Goal: Submit feedback/report problem: Submit feedback/report problem

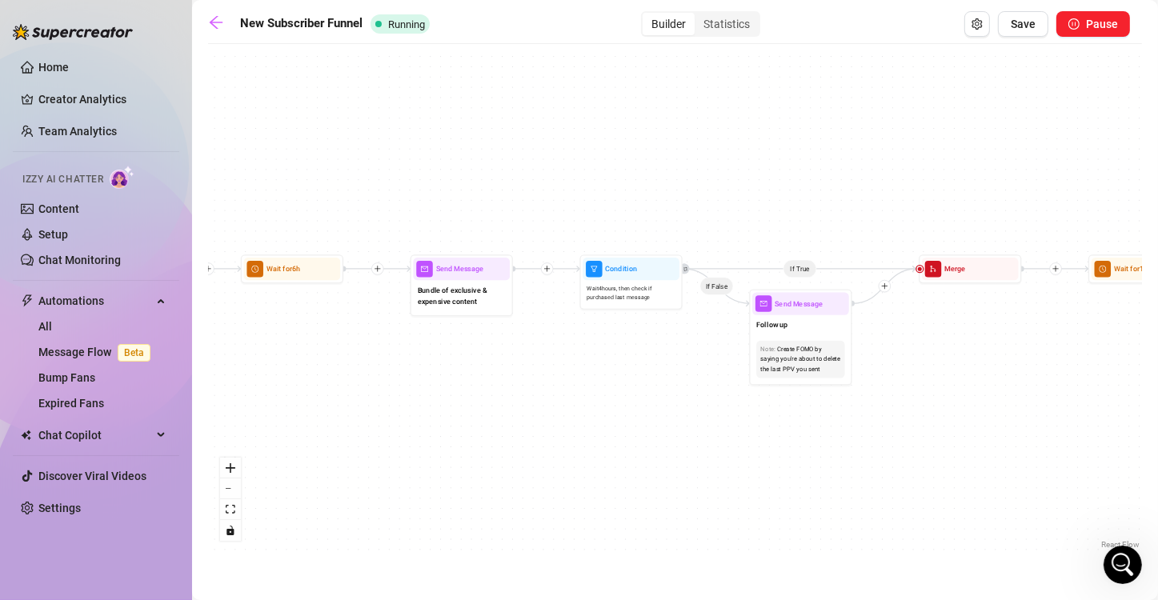
scroll to position [672, 0]
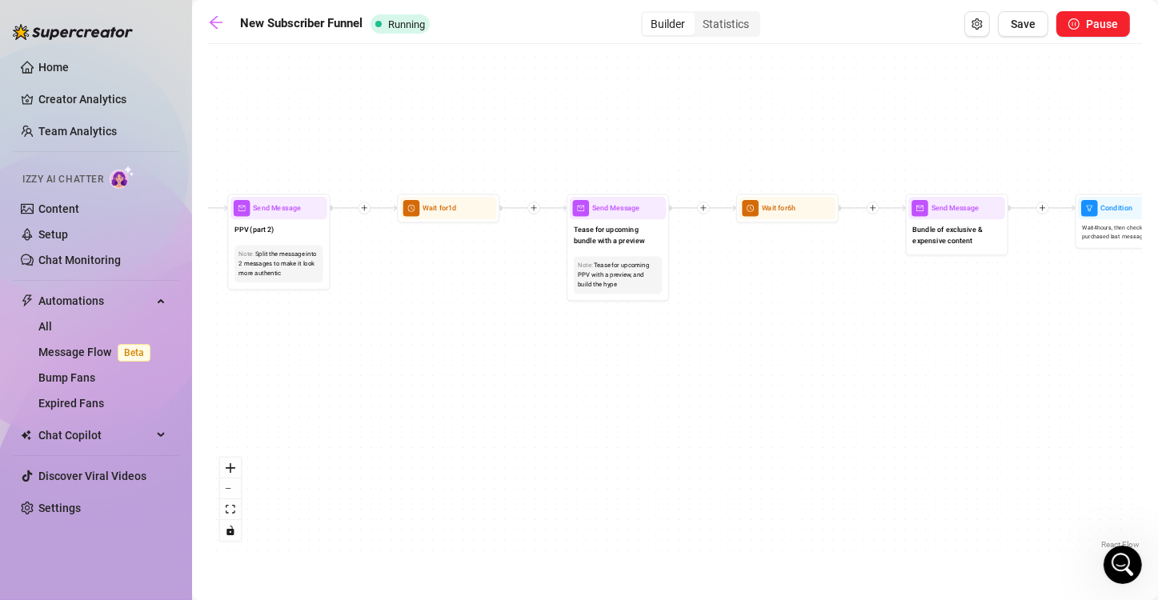
drag, startPoint x: 405, startPoint y: 387, endPoint x: 900, endPoint y: 326, distance: 499.0
click at [900, 326] on div "If True If True If True If False If False If False If True If False Merge Merge…" at bounding box center [675, 302] width 934 height 501
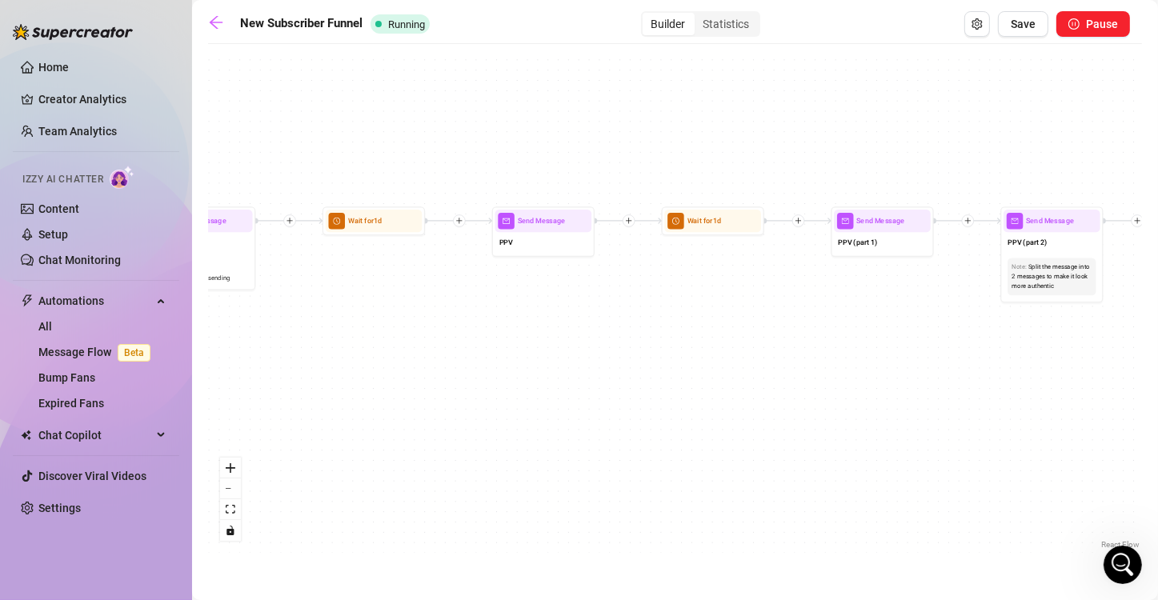
drag, startPoint x: 378, startPoint y: 336, endPoint x: 1151, endPoint y: 349, distance: 773.0
click at [1151, 349] on main "New Subscriber Funnel Running Builder Statistics Save Pause If True If True If …" at bounding box center [675, 300] width 966 height 600
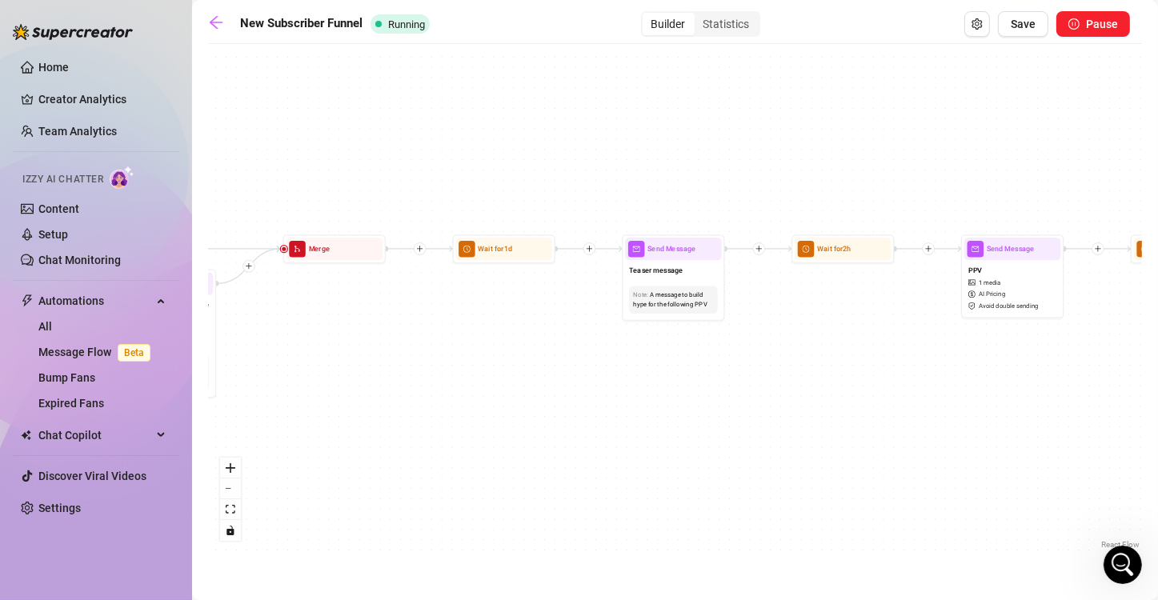
drag, startPoint x: 336, startPoint y: 307, endPoint x: 1144, endPoint y: 335, distance: 808.6
click at [1144, 335] on main "New Subscriber Funnel Running Builder Statistics Save Pause If True If True If …" at bounding box center [675, 300] width 966 height 600
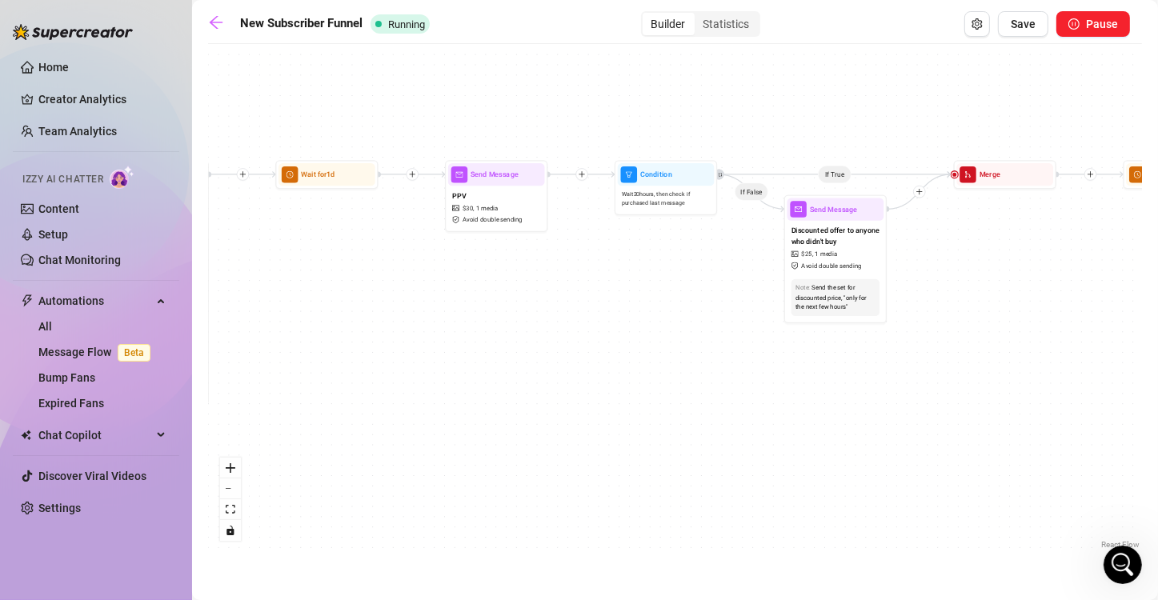
drag, startPoint x: 450, startPoint y: 330, endPoint x: 1121, endPoint y: 256, distance: 674.6
click at [1121, 256] on div "If True If True If True If False If False If False If True If False Merge Merge…" at bounding box center [675, 302] width 934 height 501
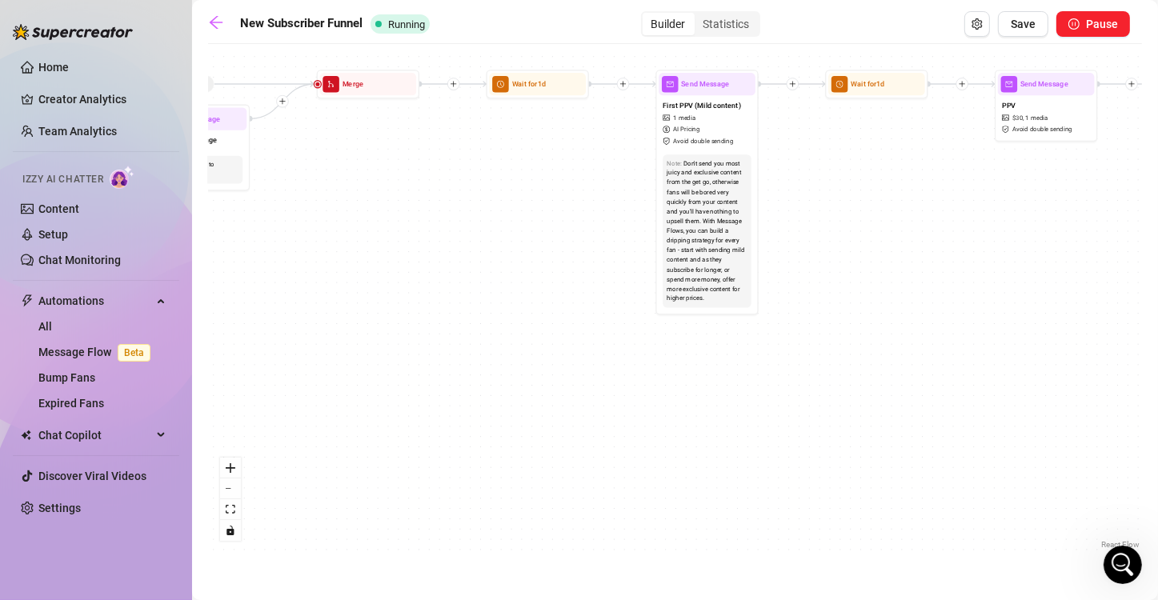
drag, startPoint x: 291, startPoint y: 321, endPoint x: 841, endPoint y: 230, distance: 557.1
click at [841, 230] on div "If True If True If True If False If False If False If True If False Merge Merge…" at bounding box center [675, 302] width 934 height 501
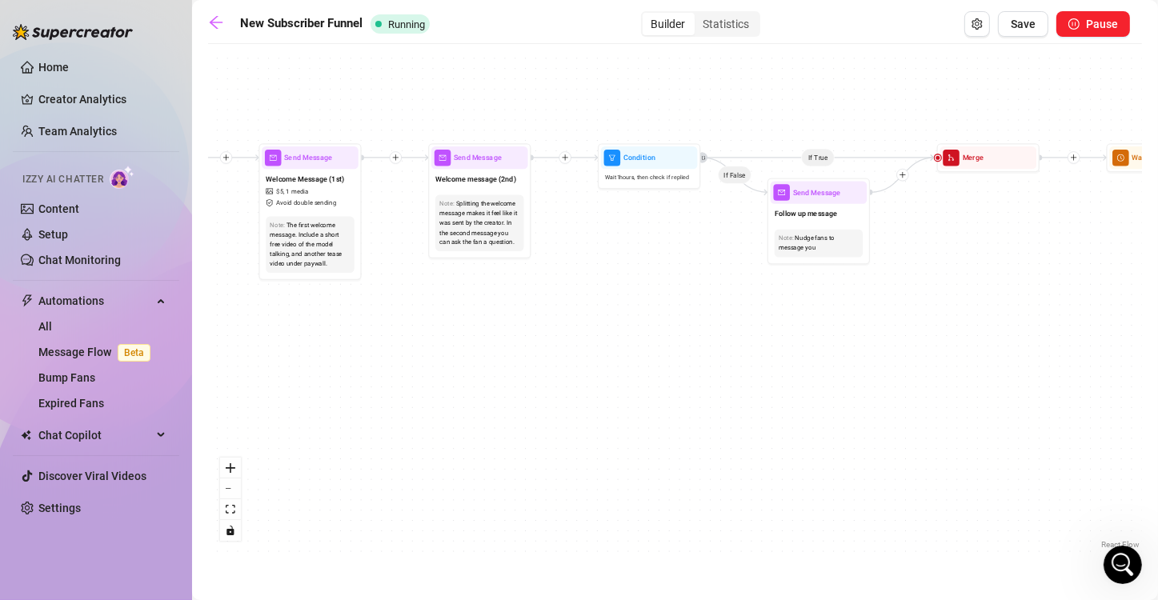
drag, startPoint x: 409, startPoint y: 301, endPoint x: 1031, endPoint y: 376, distance: 626.2
click at [1031, 376] on div "If True If True If True If False If False If False If True If False Merge Merge…" at bounding box center [675, 302] width 934 height 501
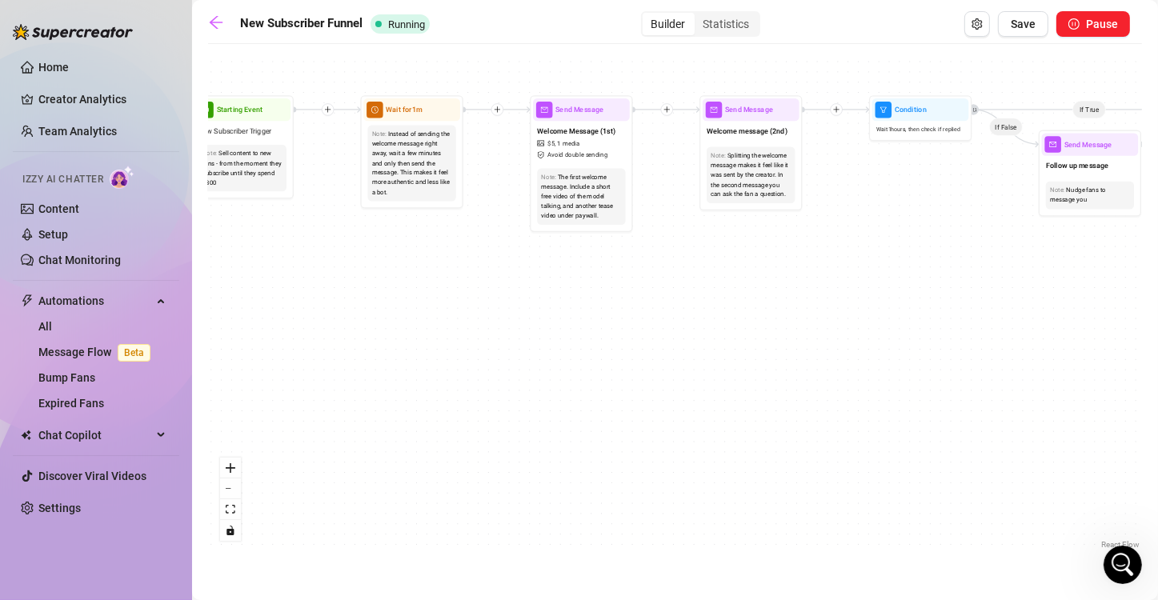
drag, startPoint x: 322, startPoint y: 302, endPoint x: 592, endPoint y: 252, distance: 274.2
click at [592, 252] on div "If True If True If True If False If False If False If True If False Merge Merge…" at bounding box center [675, 302] width 934 height 501
click at [581, 157] on span "Avoid double sending" at bounding box center [577, 155] width 60 height 10
type textarea "Hey babe 🥰! I just want to welcome you to my page. I have added a cheap tease v…"
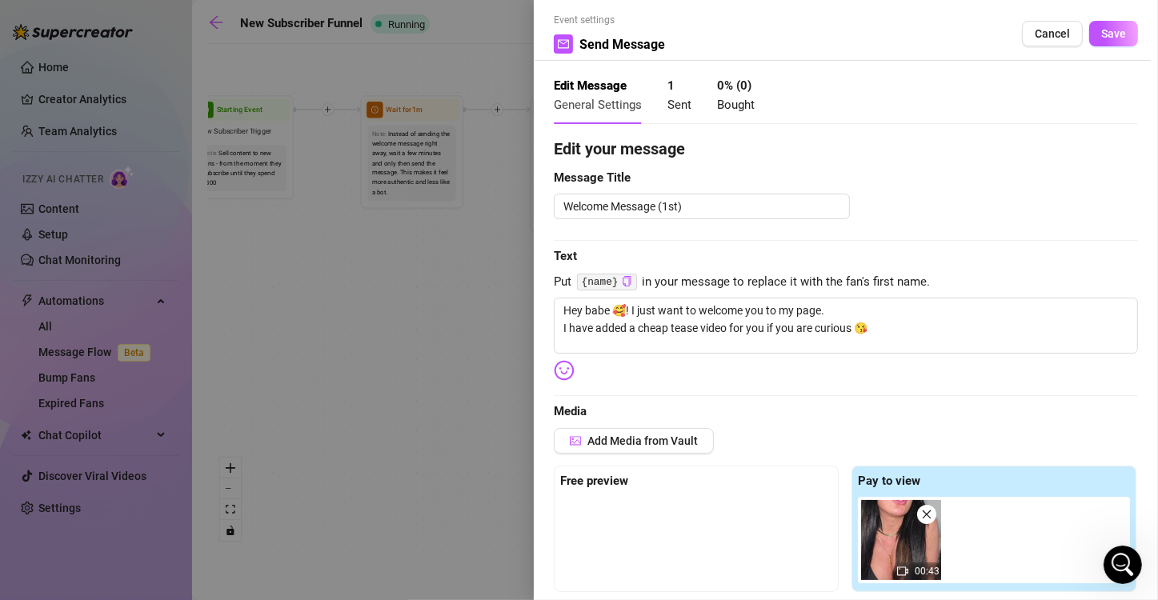
scroll to position [0, 0]
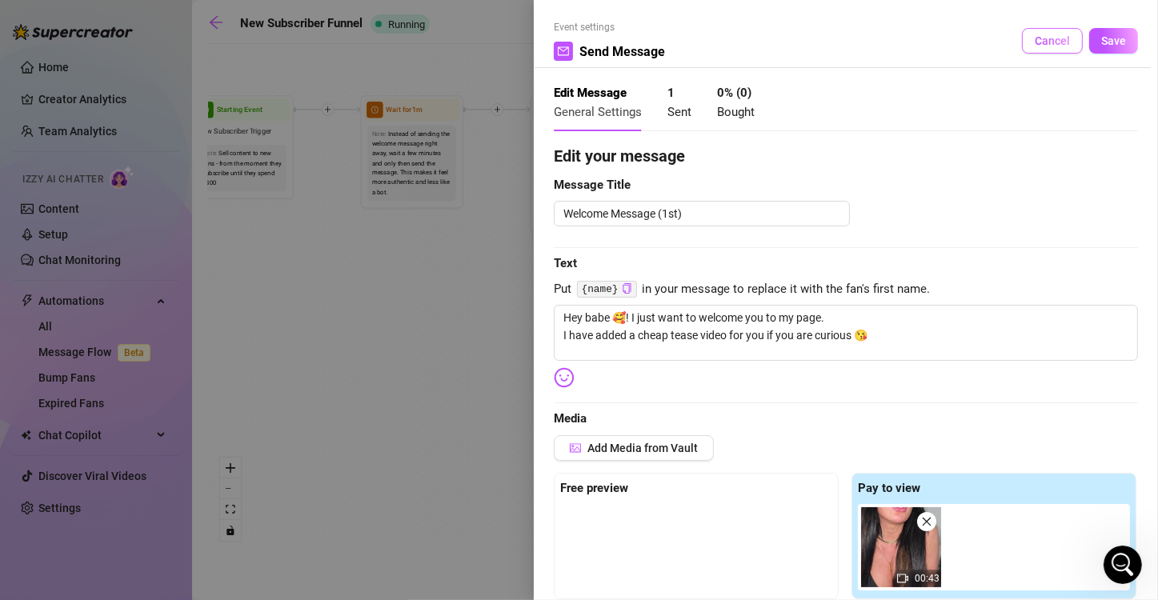
click at [1039, 41] on span "Cancel" at bounding box center [1052, 40] width 35 height 13
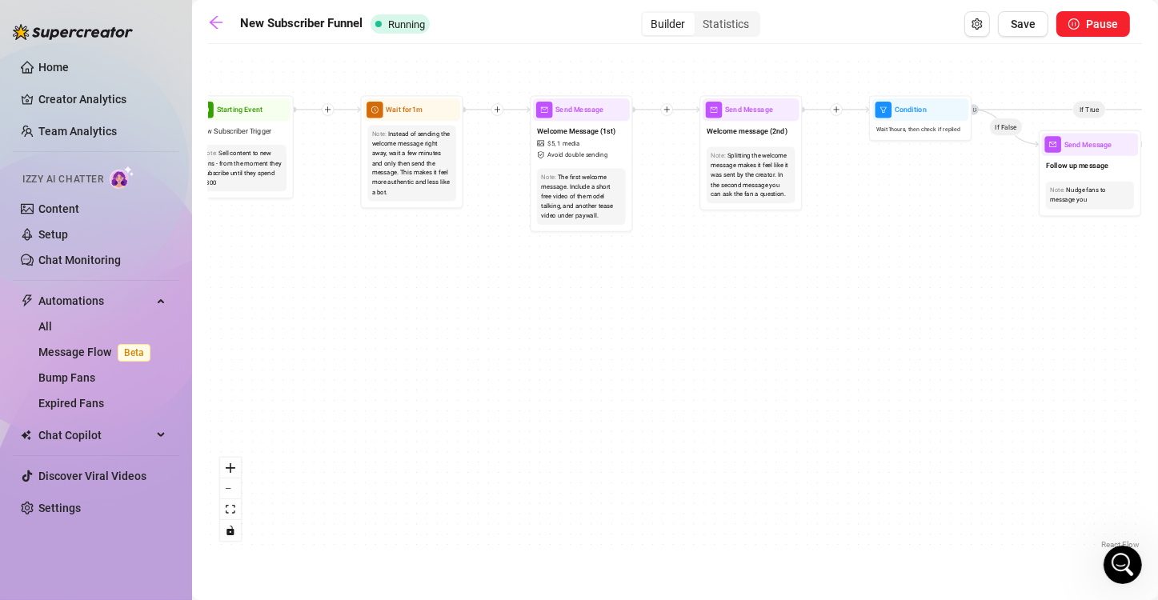
click at [681, 23] on div "Builder" at bounding box center [668, 24] width 52 height 22
click at [646, 15] on input "Builder" at bounding box center [646, 15] width 0 height 0
click at [722, 19] on div "Statistics" at bounding box center [726, 24] width 64 height 22
click at [698, 15] on input "Statistics" at bounding box center [698, 15] width 0 height 0
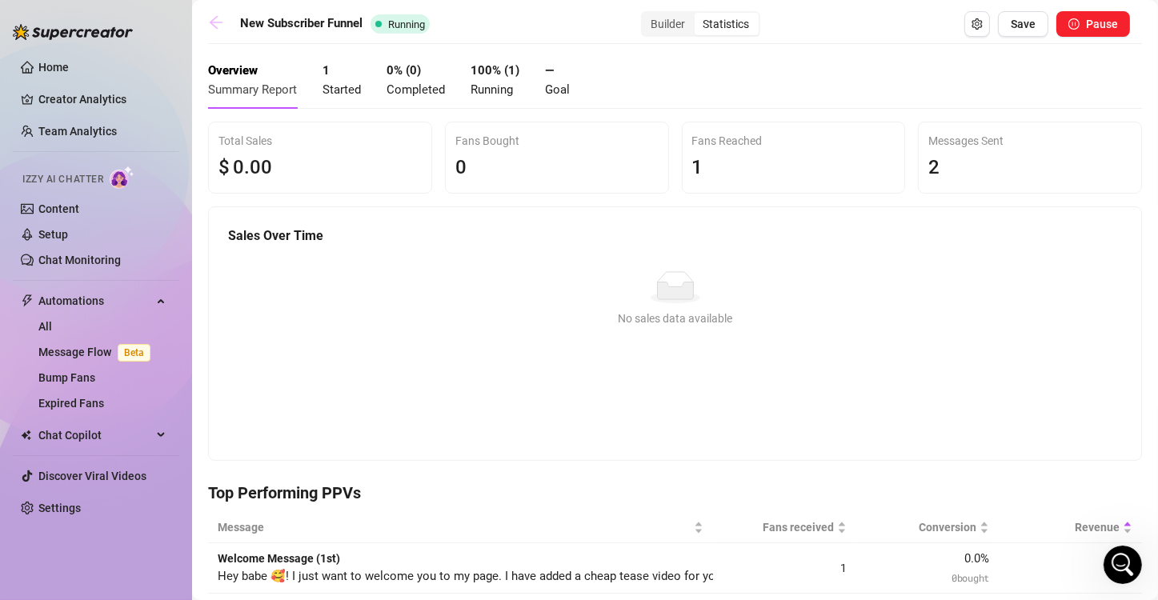
click at [211, 15] on icon "arrow-left" at bounding box center [216, 22] width 16 height 16
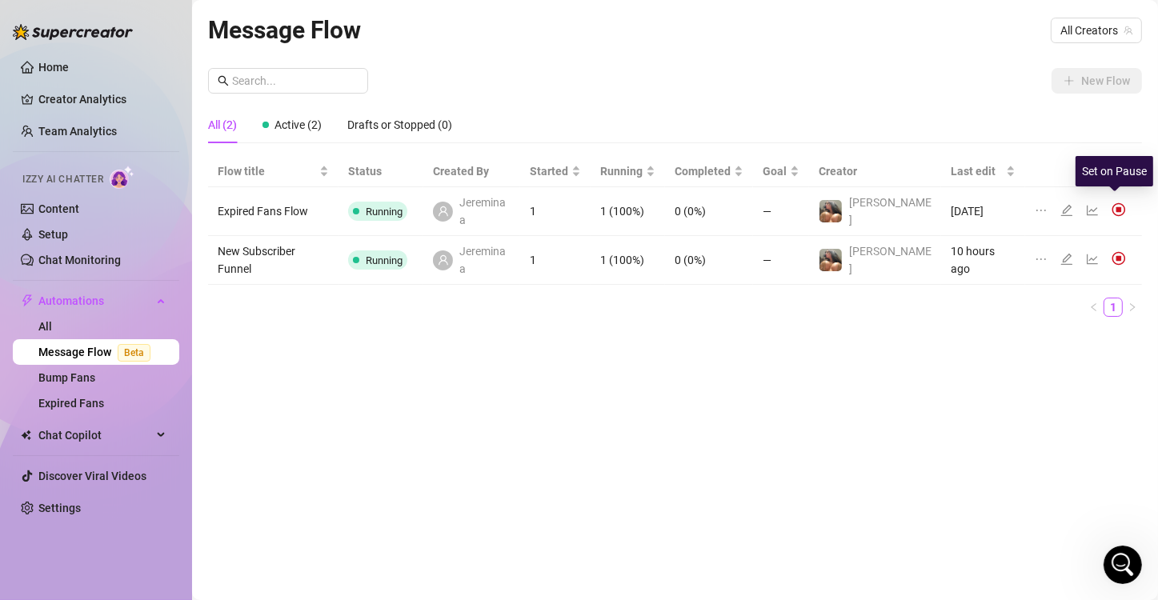
click at [1112, 202] on img at bounding box center [1118, 209] width 14 height 14
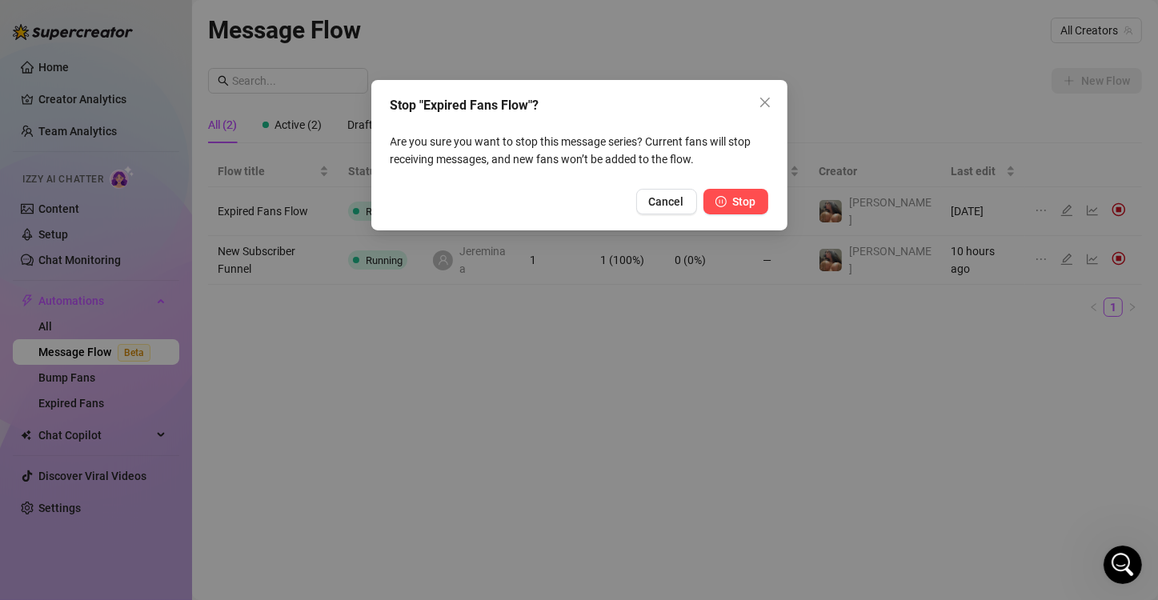
click at [742, 208] on span "Stop" at bounding box center [744, 201] width 23 height 13
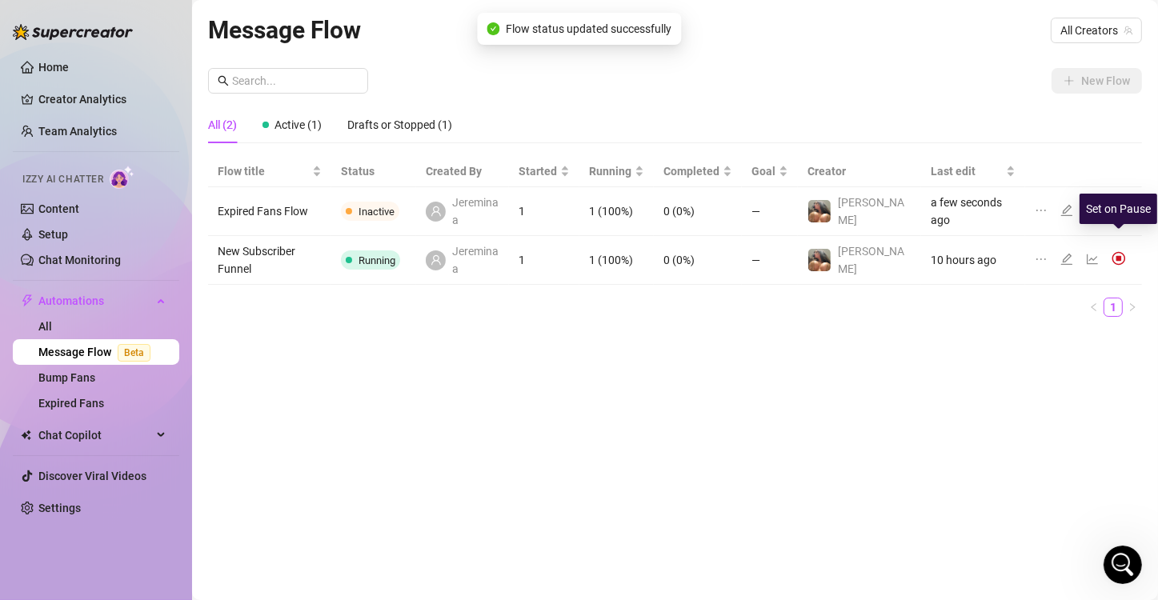
click at [1113, 251] on img at bounding box center [1118, 258] width 14 height 14
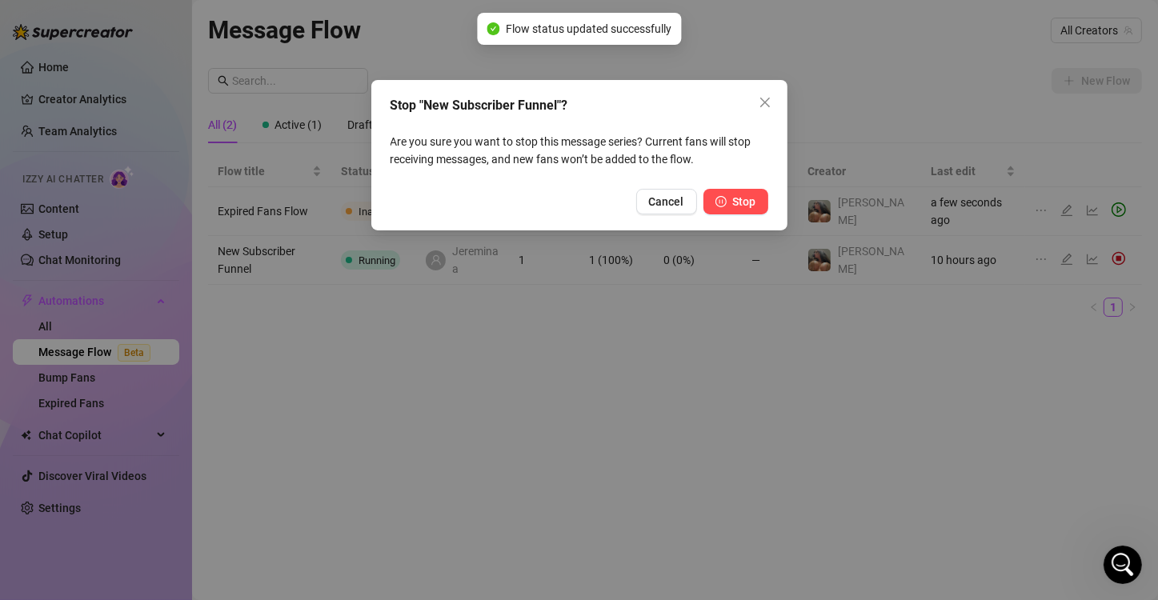
click at [759, 193] on button "Stop" at bounding box center [735, 202] width 65 height 26
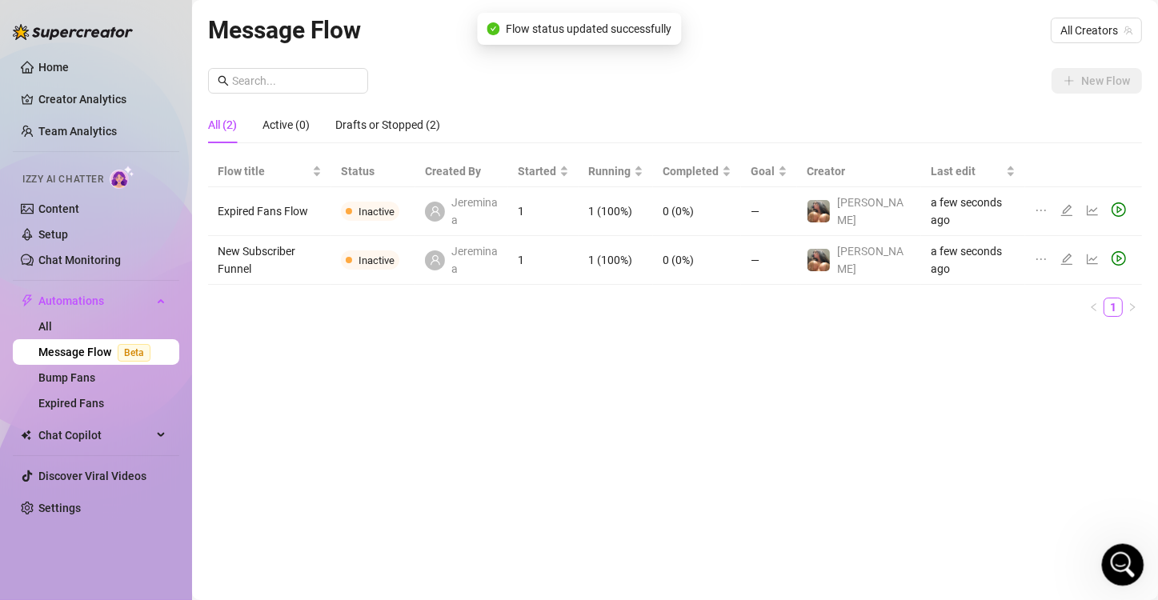
click at [1112, 548] on div "Open Intercom Messenger" at bounding box center [1120, 562] width 53 height 53
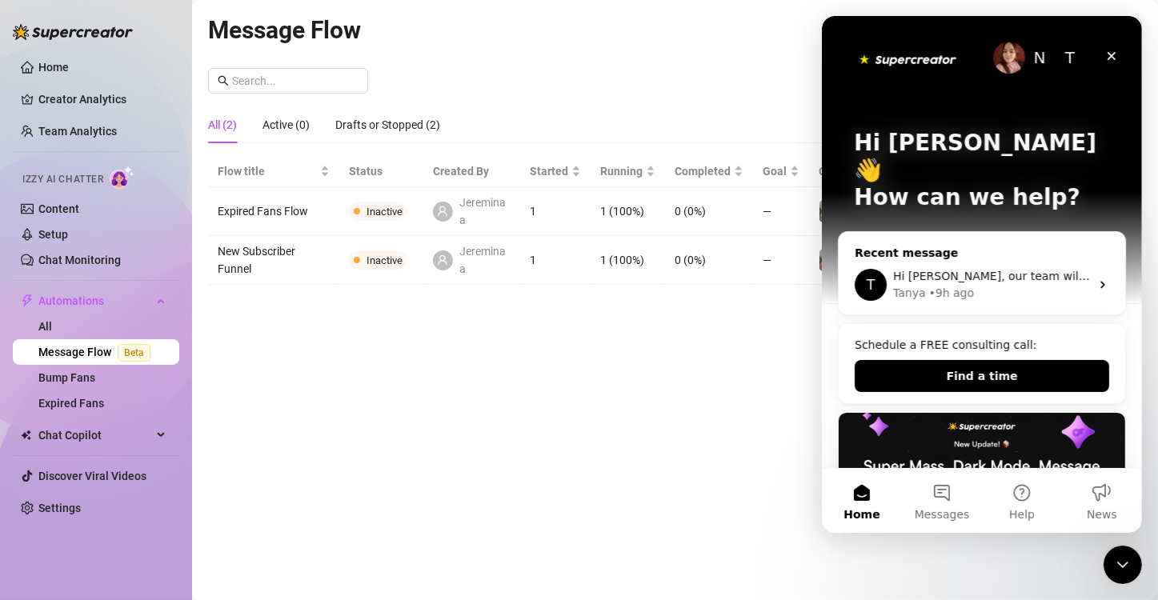
click at [1067, 268] on div "Hi [PERSON_NAME], our team will check on your issue, and as soon as there is cl…" at bounding box center [990, 276] width 197 height 17
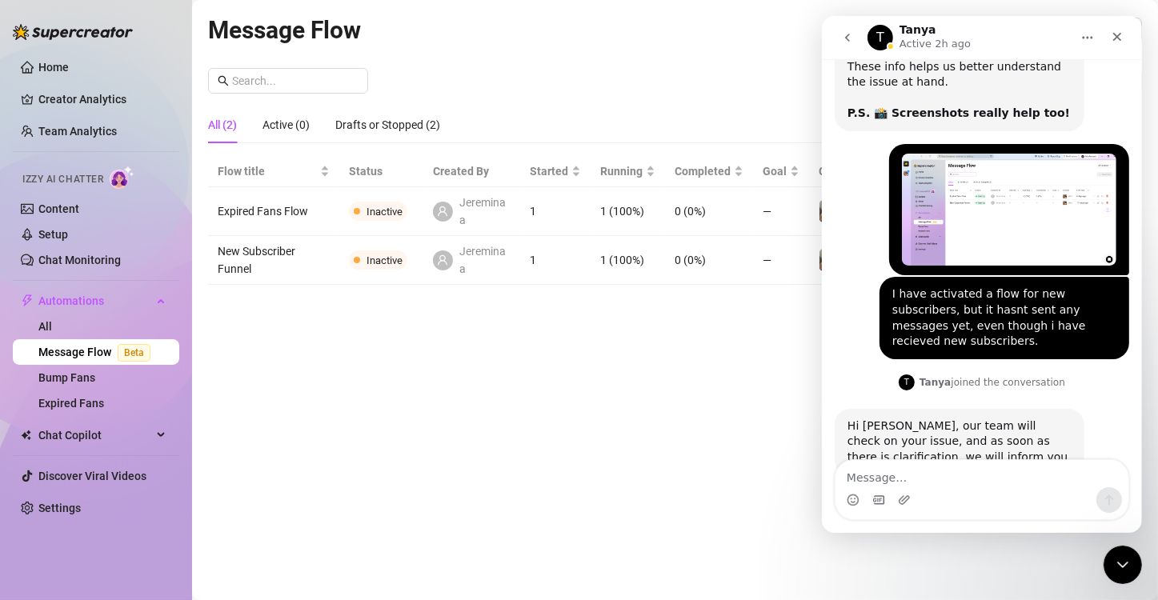
scroll to position [673, 0]
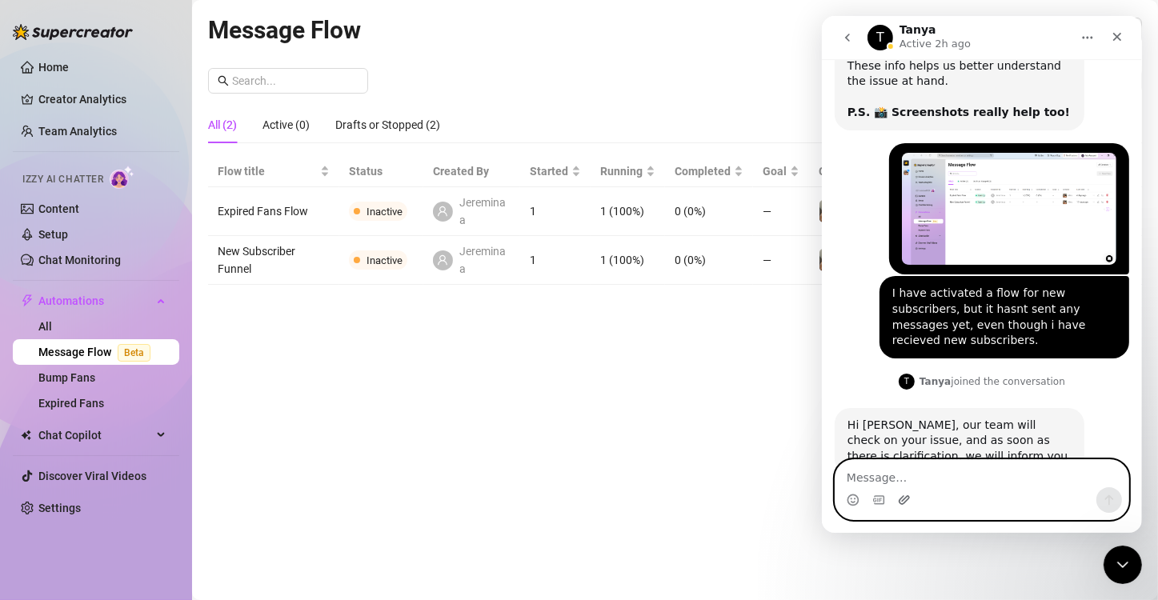
click at [907, 496] on icon "Upload attachment" at bounding box center [903, 499] width 11 height 9
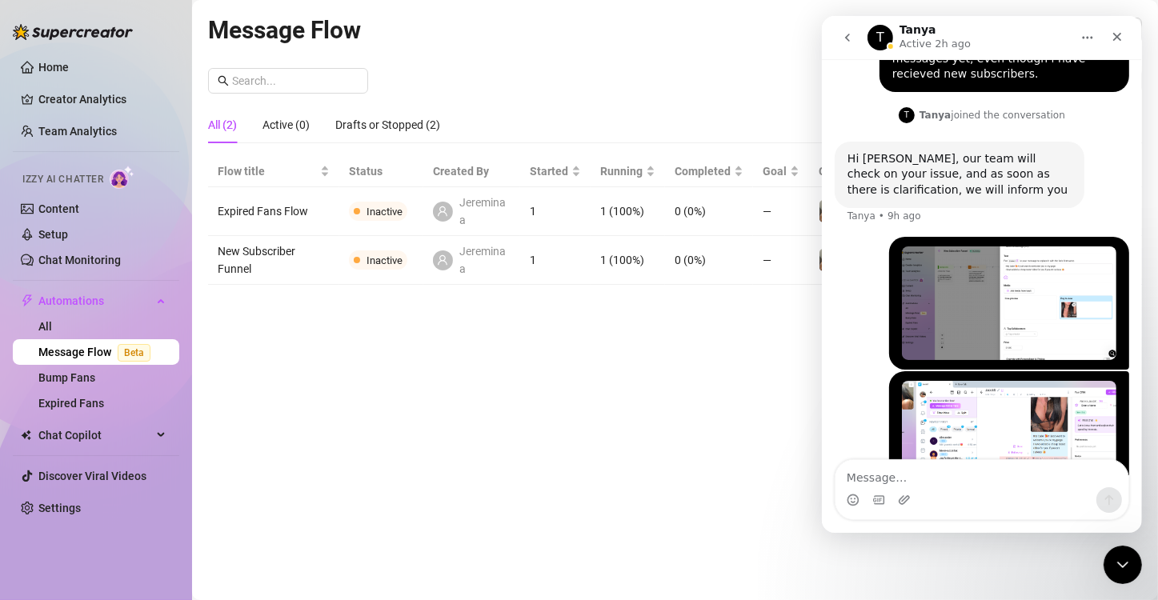
scroll to position [963, 0]
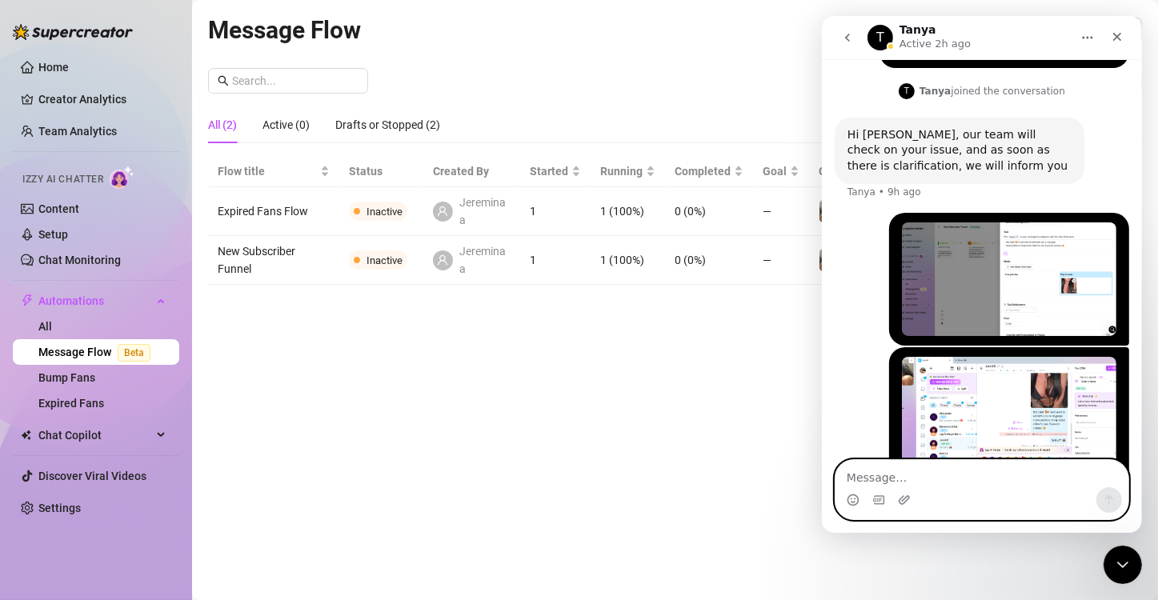
click at [955, 476] on textarea "Message…" at bounding box center [981, 473] width 293 height 27
paste textarea "your flow does not work optimally. I have reached out to you before to let you …"
type textarea "your flow does not work optimally. I have reached out to you before to let you …"
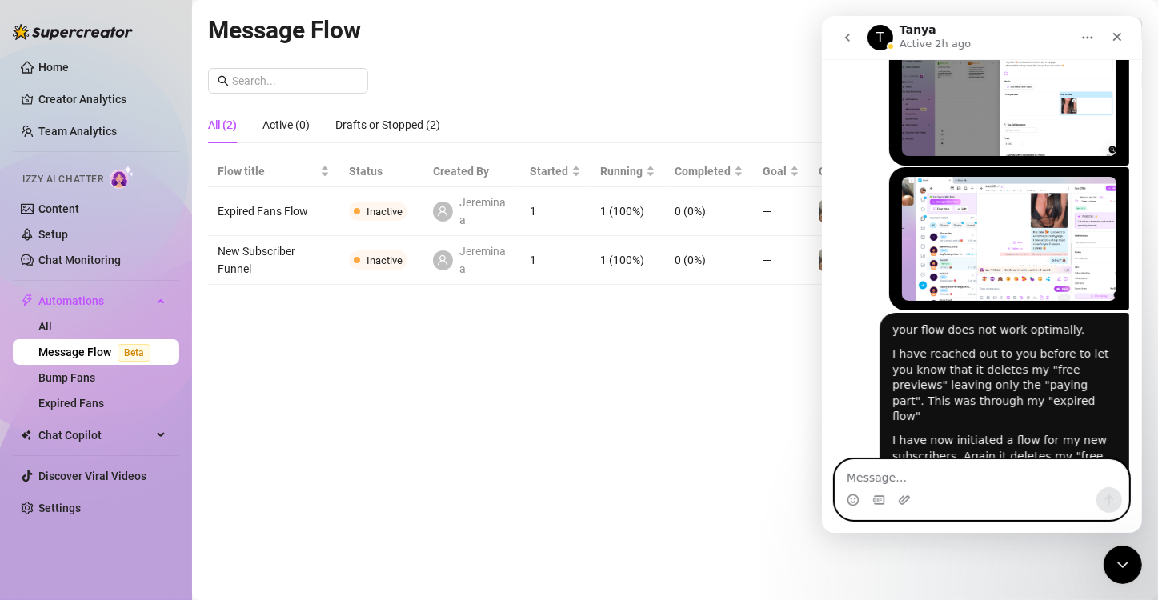
scroll to position [1213, 0]
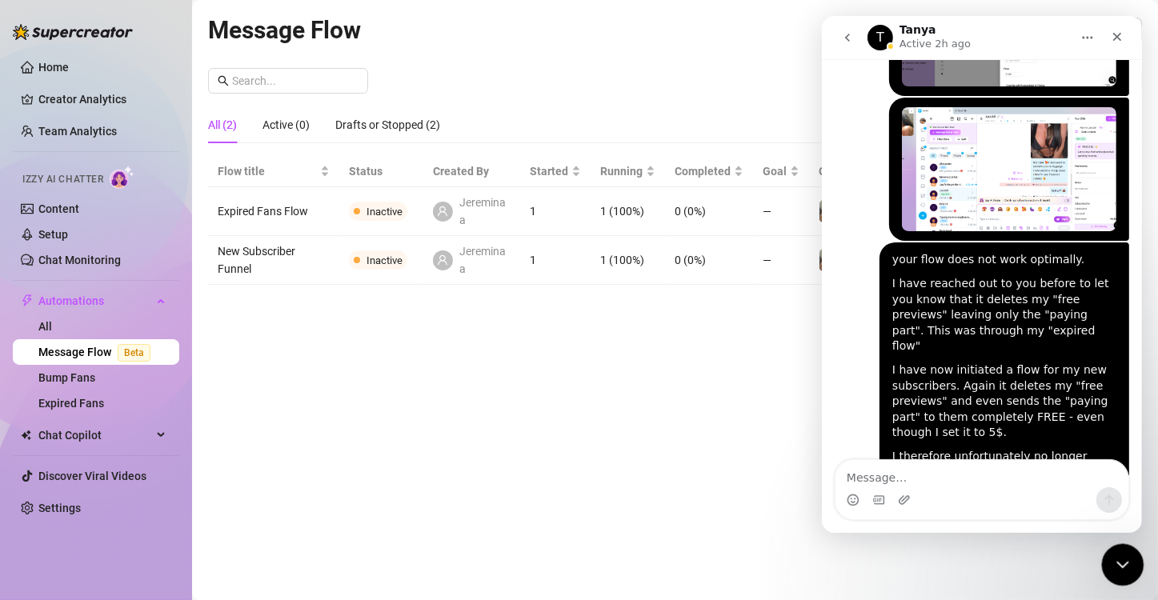
click at [1123, 561] on icon "Close Intercom Messenger" at bounding box center [1120, 562] width 19 height 19
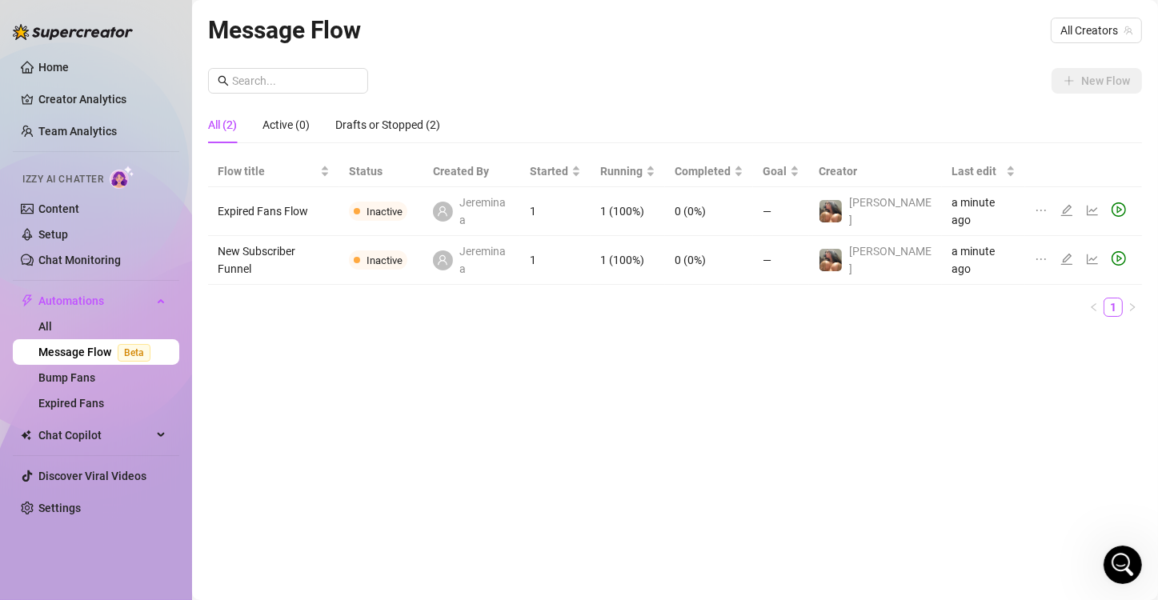
click at [1057, 347] on div "Message Flow All Creators New Flow All (2) Active (0) Drafts or Stopped (2) Flo…" at bounding box center [675, 281] width 934 height 541
click at [1135, 565] on div "Open Intercom Messenger" at bounding box center [1120, 562] width 53 height 53
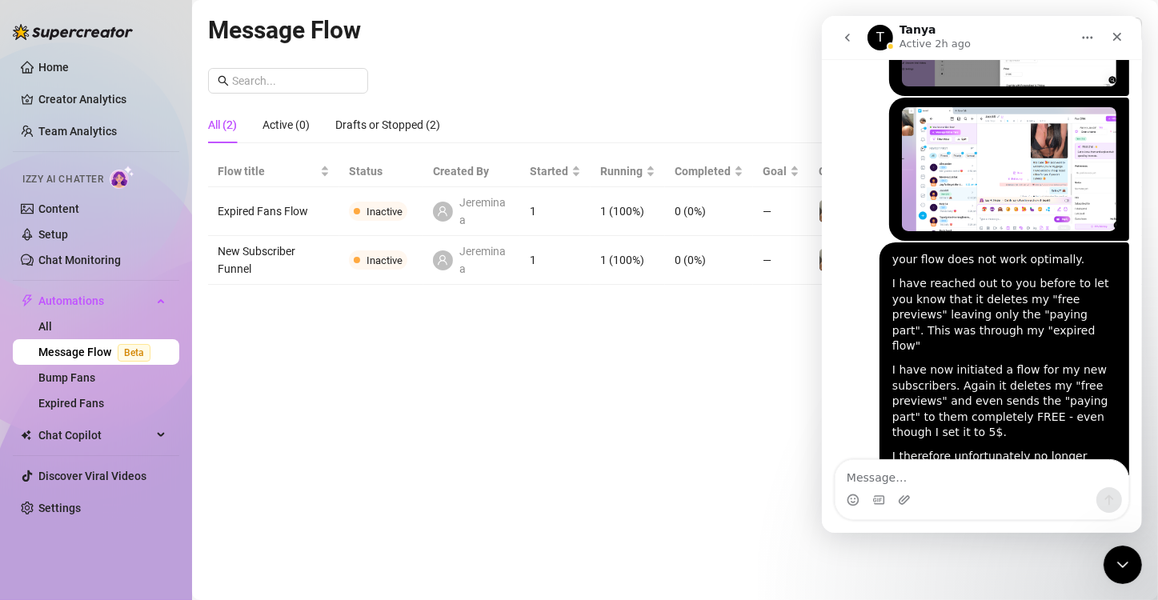
click at [1060, 138] on img "Jereminaa says…" at bounding box center [1008, 169] width 214 height 124
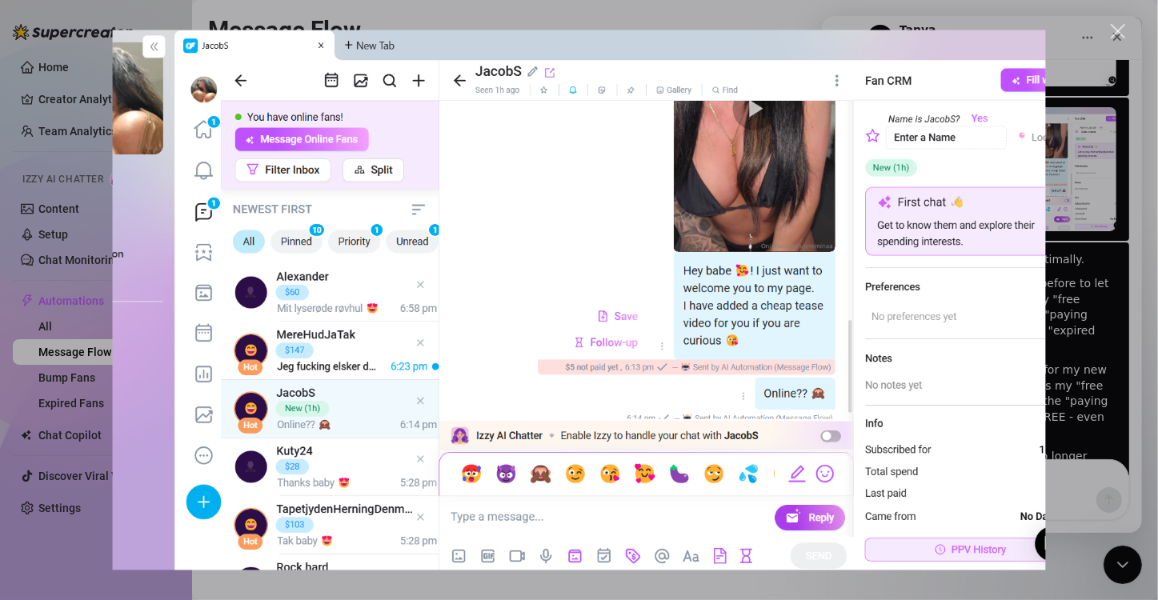
click at [1122, 29] on div "Close" at bounding box center [1118, 31] width 15 height 15
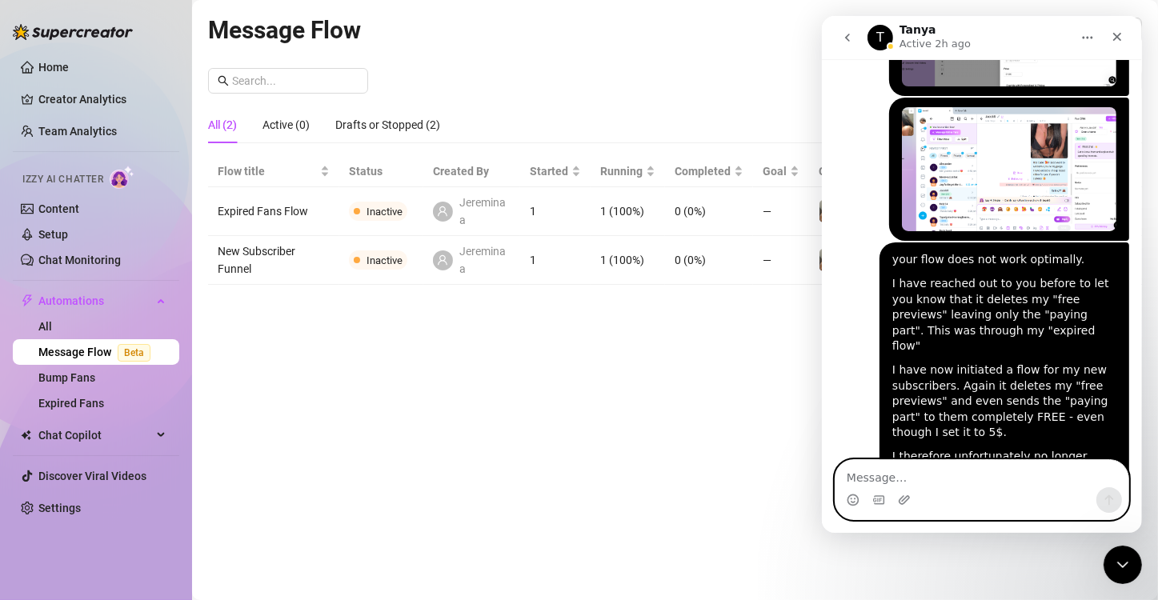
click at [955, 474] on textarea "Message…" at bounding box center [981, 473] width 293 height 27
click at [1034, 499] on div "Intercom messenger" at bounding box center [981, 500] width 293 height 26
click at [1014, 482] on textarea "Sorry my fold. I" at bounding box center [981, 473] width 293 height 27
type textarea "Sorry"
paste textarea "excuse my mistake. I didn't see that it had sent the "paying part" for 5$ anywa…"
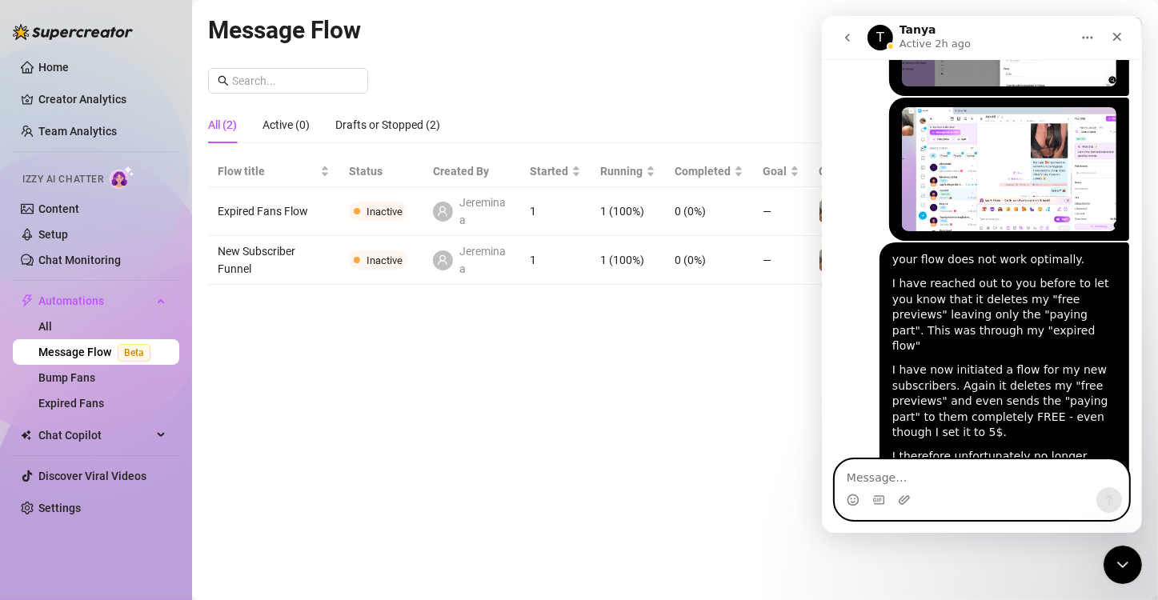
type textarea "excuse my mistake. I didn't see that it had sent the "paying part" for 5$ anywa…"
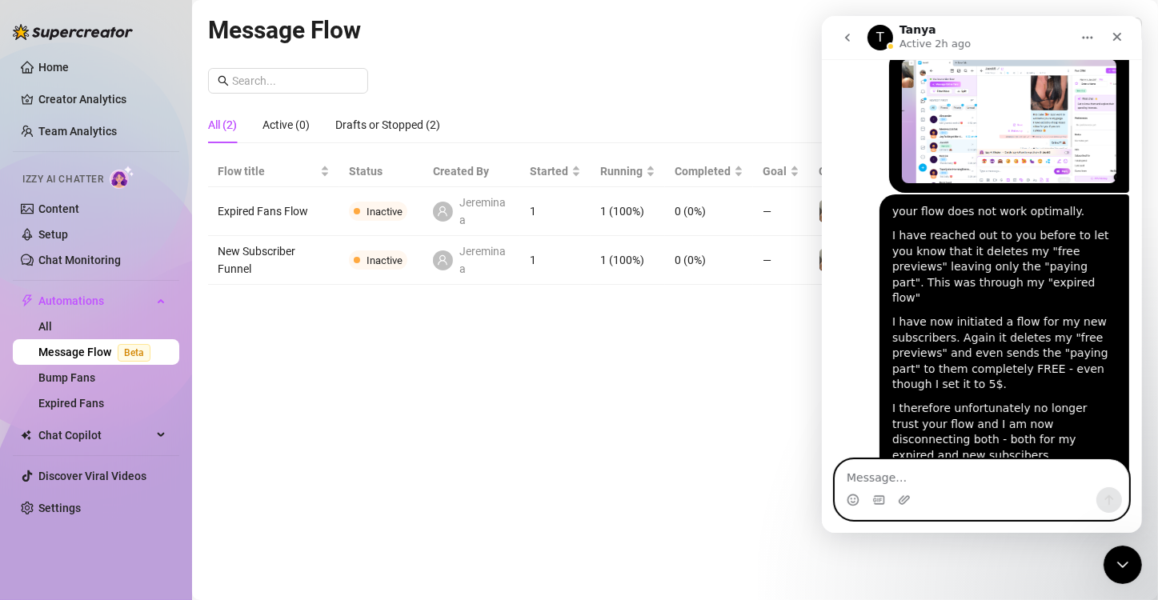
scroll to position [1304, 0]
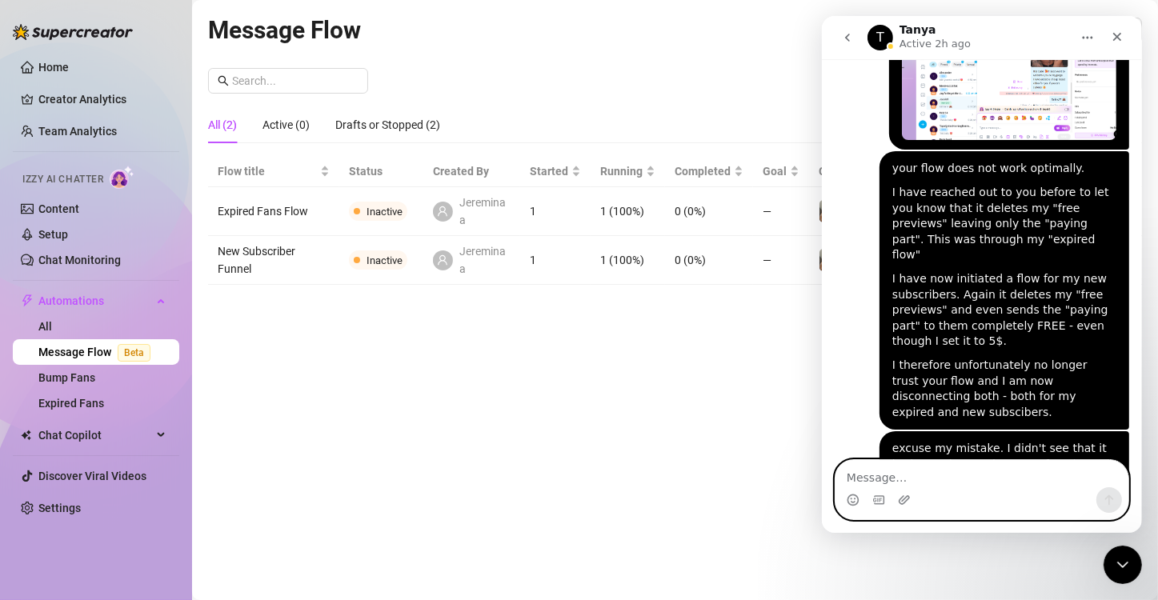
click at [1047, 476] on textarea "Message…" at bounding box center [981, 473] width 293 height 27
click at [1019, 482] on textarea "Message…" at bounding box center [981, 473] width 293 height 27
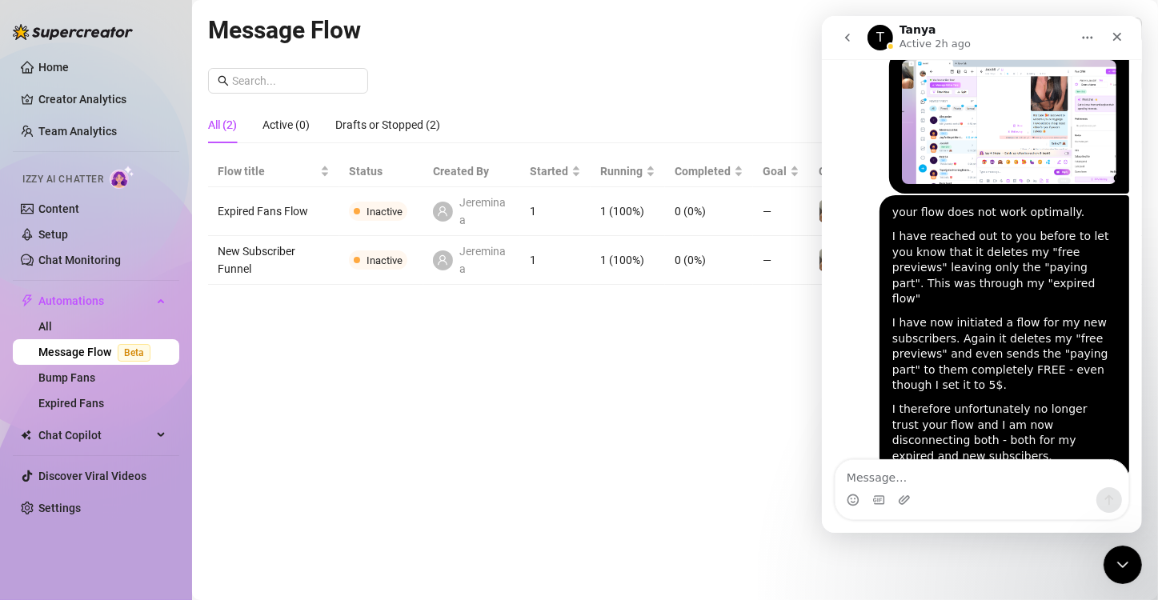
scroll to position [1303, 0]
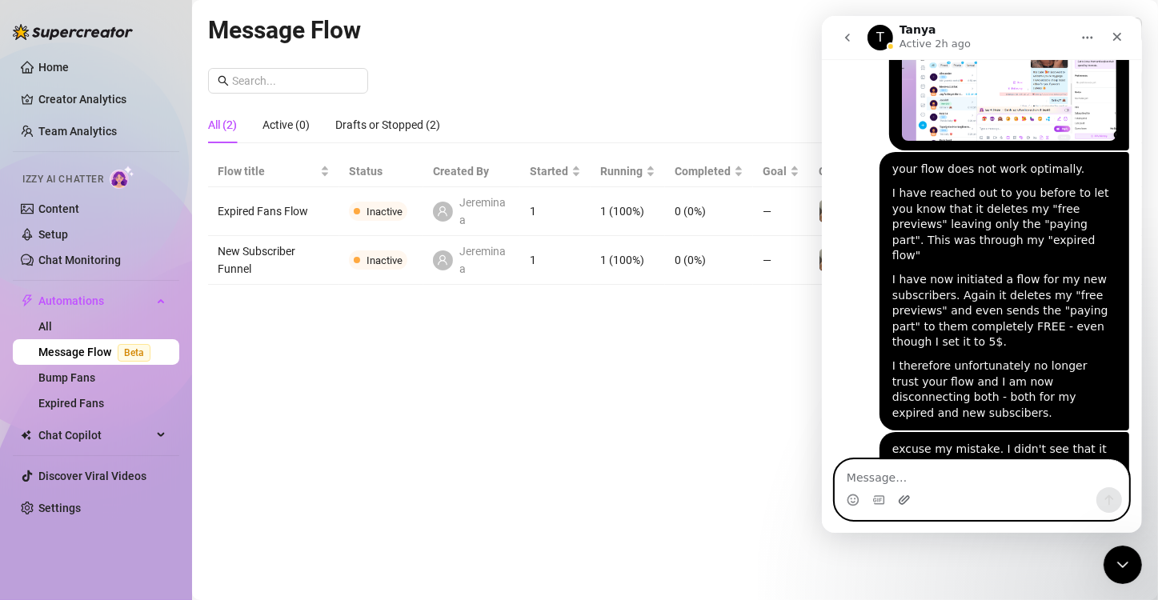
click at [900, 500] on icon "Upload attachment" at bounding box center [903, 500] width 13 height 13
click at [971, 474] on textarea "Message…" at bounding box center [981, 473] width 293 height 27
click at [983, 480] on textarea "Message…" at bounding box center [981, 473] width 293 height 27
click at [1125, 568] on icon "Close Intercom Messenger" at bounding box center [1120, 562] width 19 height 19
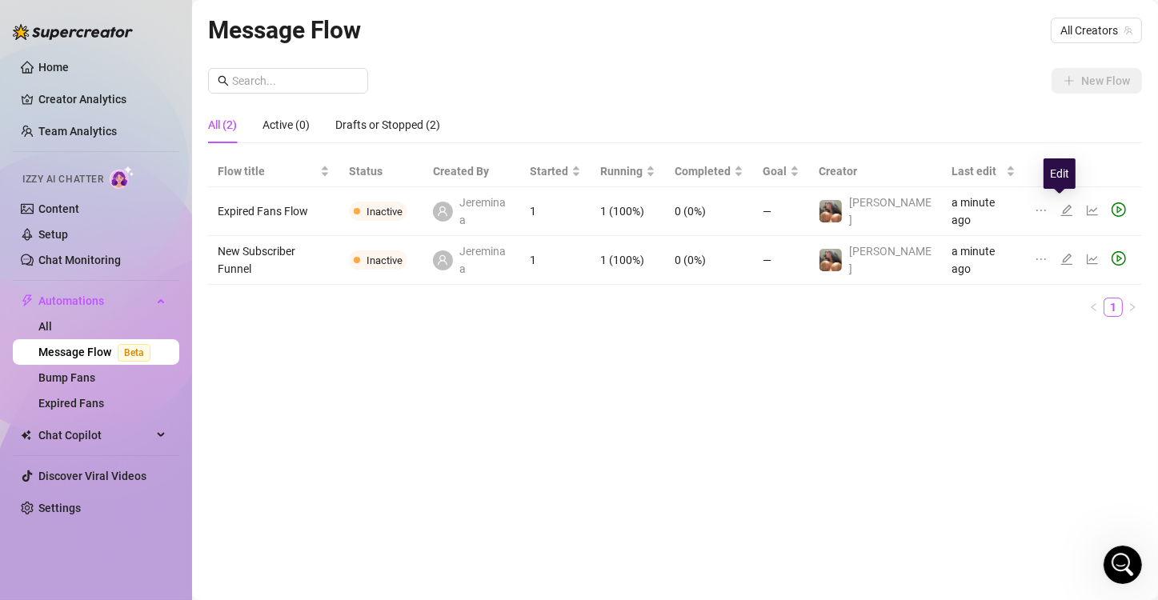
click at [1060, 207] on icon "edit" at bounding box center [1066, 210] width 13 height 13
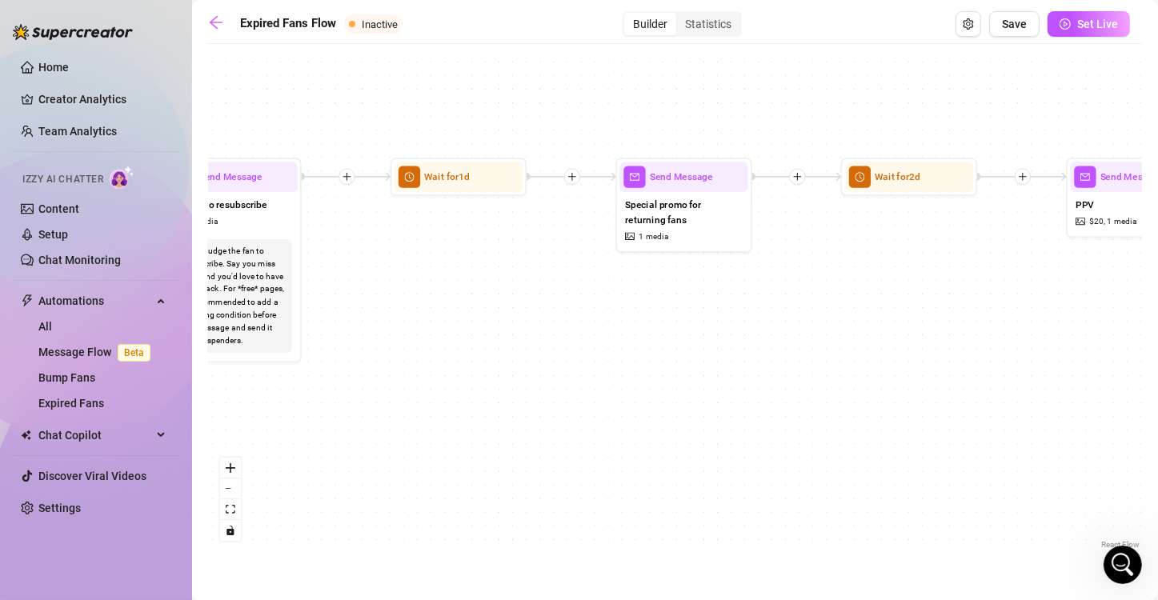
drag, startPoint x: 796, startPoint y: 270, endPoint x: 656, endPoint y: 390, distance: 184.9
click at [656, 390] on div "If True If False Send Message Send Message Wait for 2d Merge Send Message Follo…" at bounding box center [675, 302] width 934 height 501
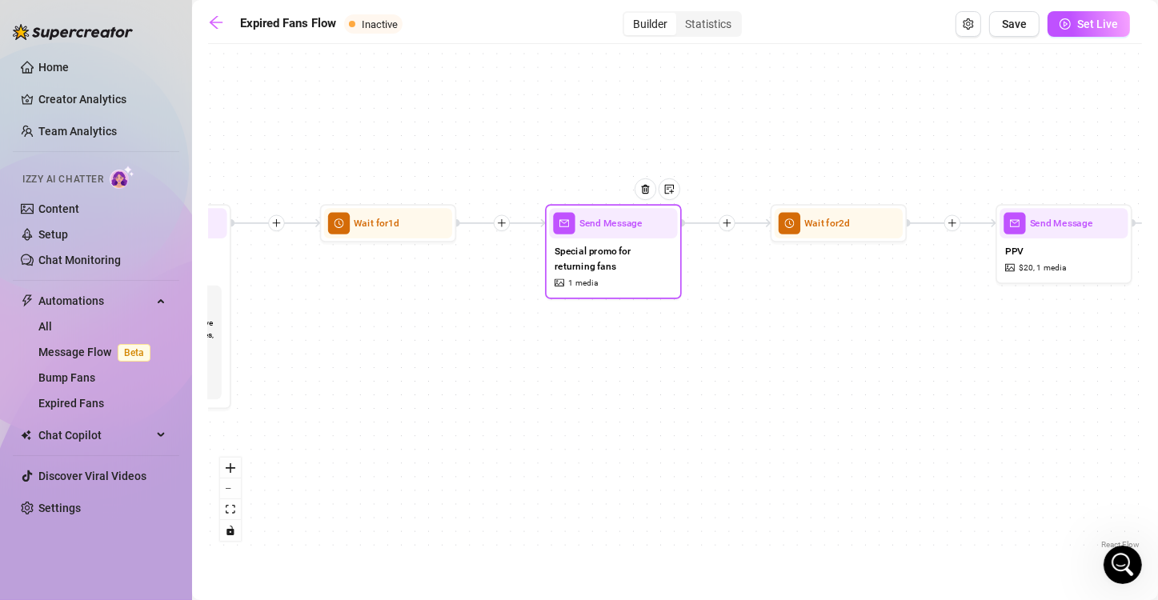
click at [638, 270] on span "Special promo for returning fans" at bounding box center [613, 259] width 118 height 30
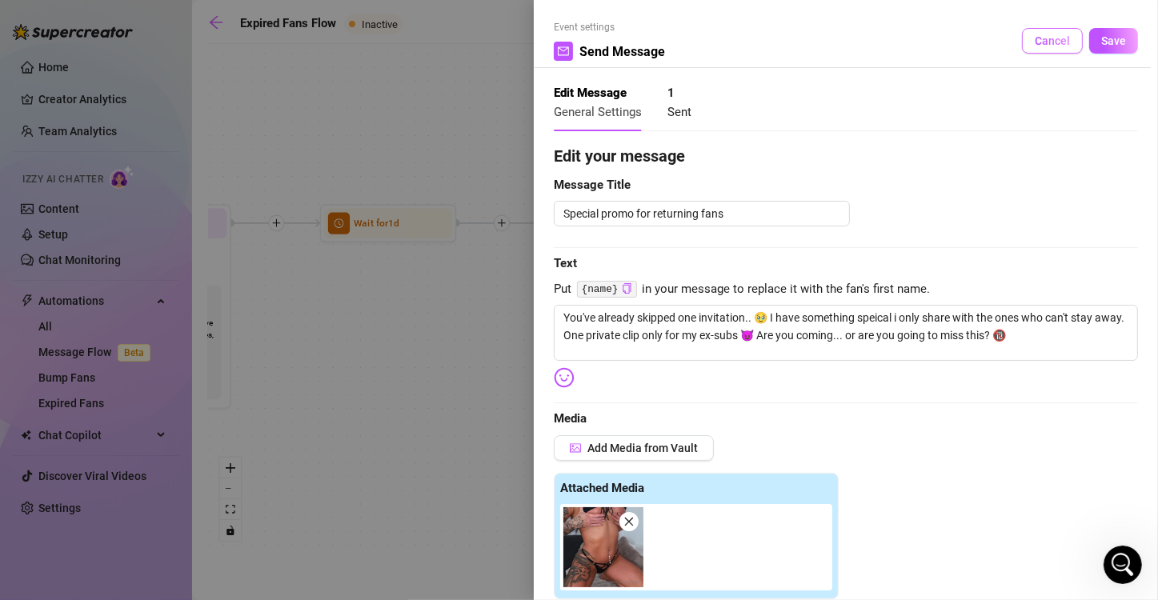
click at [1039, 45] on span "Cancel" at bounding box center [1052, 40] width 35 height 13
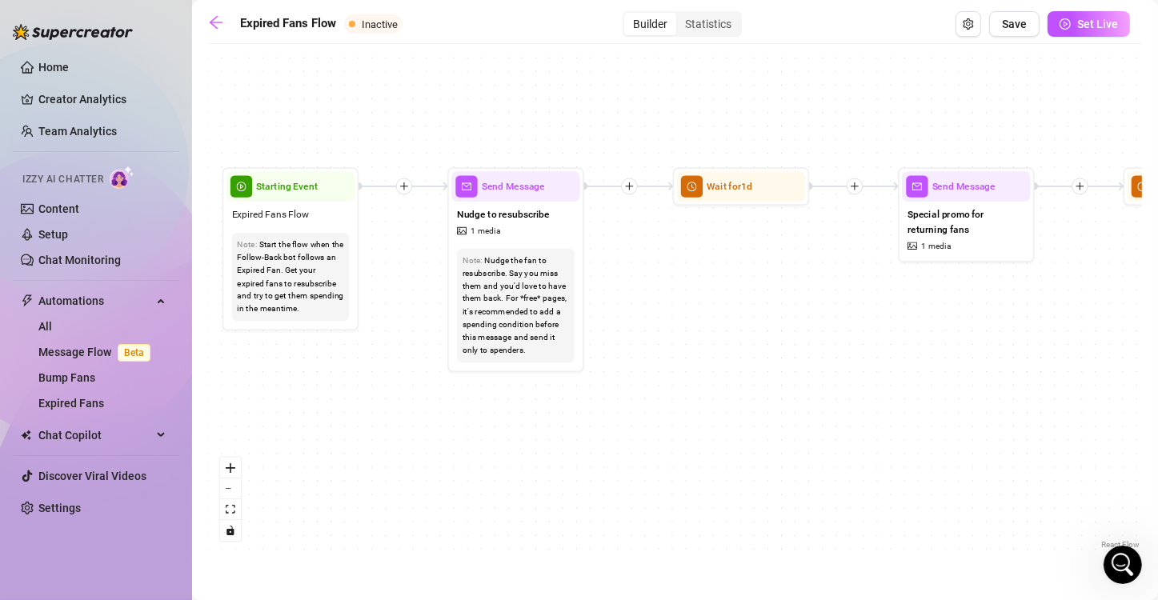
drag, startPoint x: 338, startPoint y: 278, endPoint x: 691, endPoint y: 242, distance: 354.8
click at [691, 242] on div "If True If False Send Message Send Message Wait for 2d Merge Send Message Follo…" at bounding box center [675, 302] width 934 height 501
click at [516, 230] on div "Nudge to resubscribe 1 media" at bounding box center [515, 223] width 128 height 42
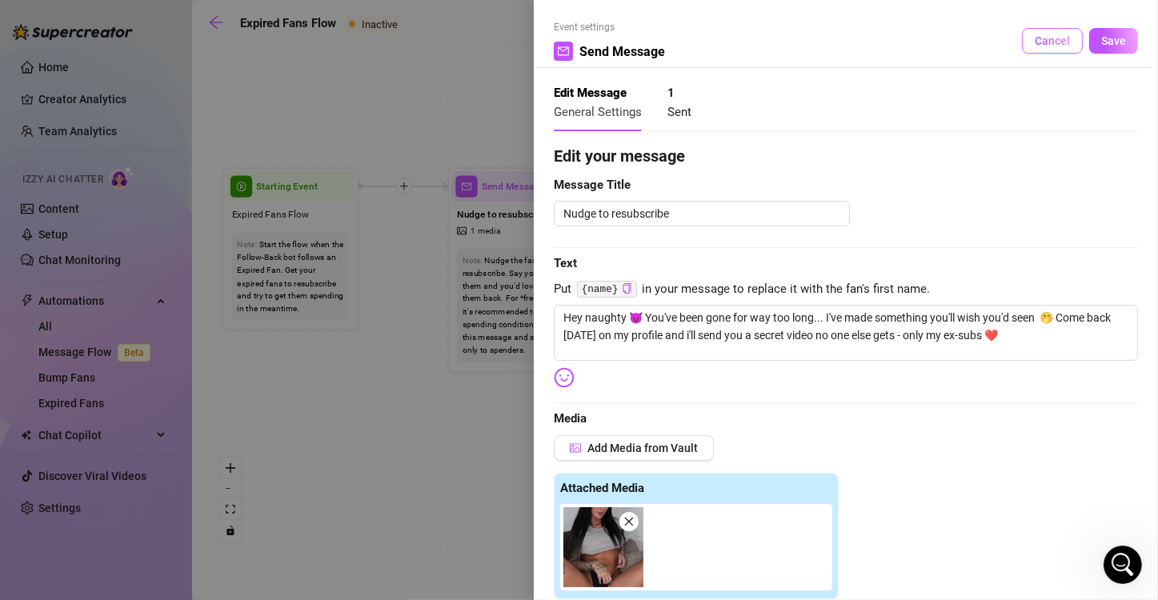
click at [1043, 43] on span "Cancel" at bounding box center [1052, 40] width 35 height 13
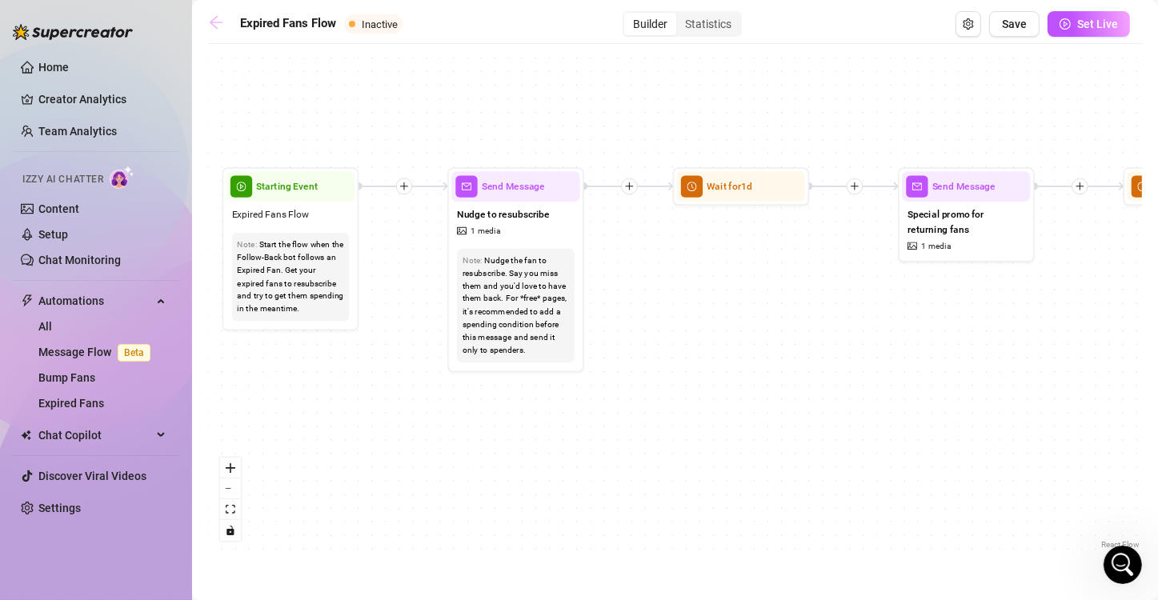
click at [214, 29] on icon "arrow-left" at bounding box center [216, 22] width 16 height 16
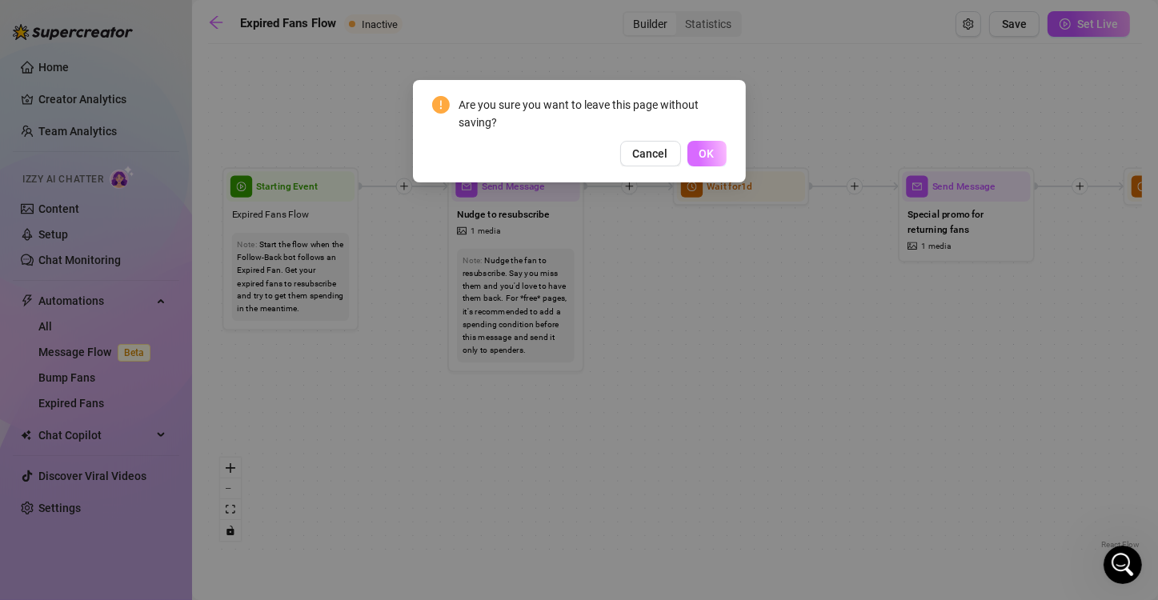
click at [715, 157] on button "OK" at bounding box center [706, 154] width 39 height 26
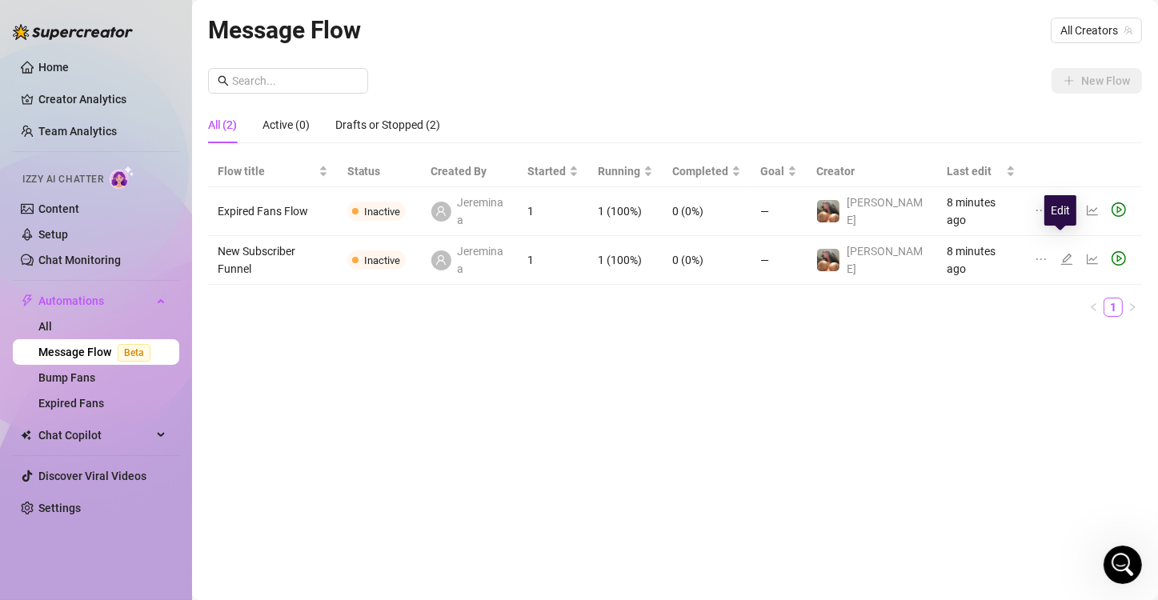
click at [1060, 253] on icon "edit" at bounding box center [1066, 259] width 13 height 13
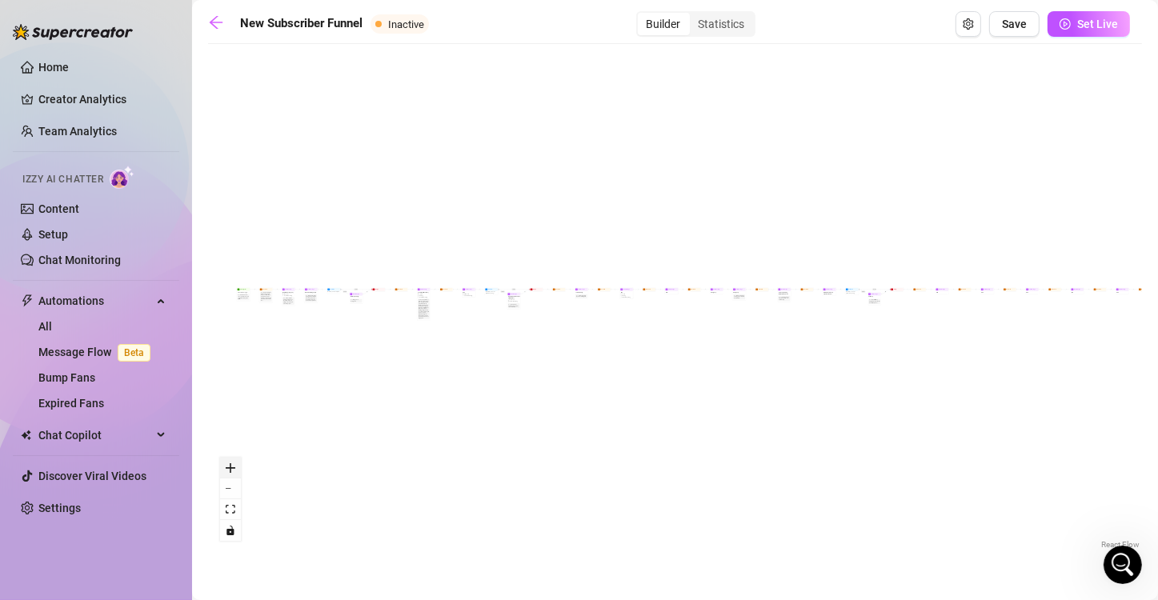
click at [234, 470] on icon "zoom in" at bounding box center [231, 468] width 10 height 10
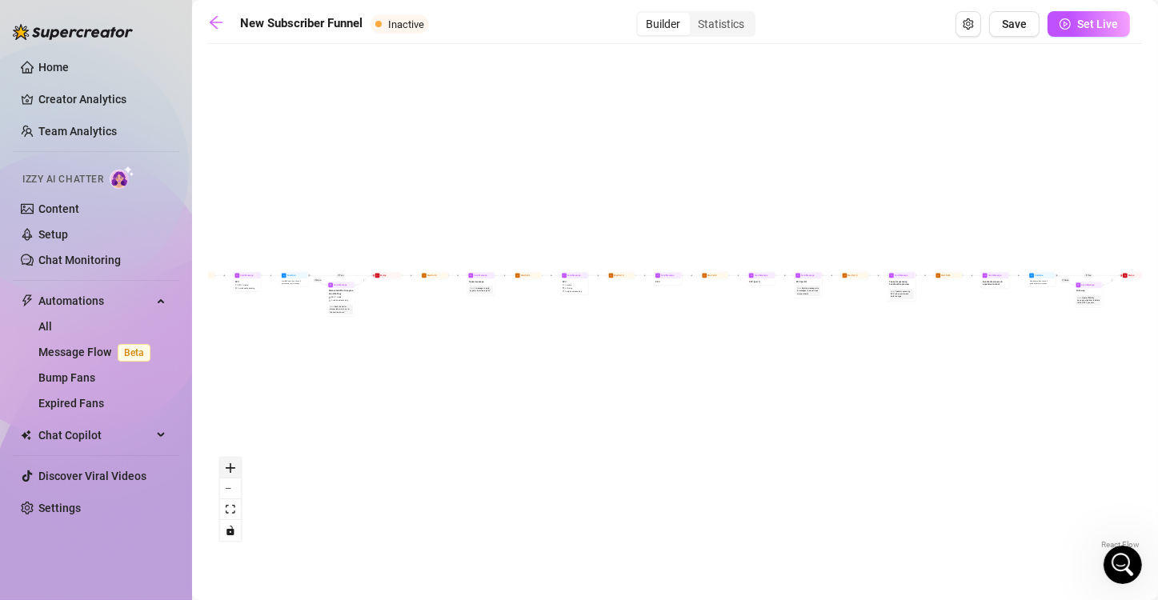
click at [234, 470] on icon "zoom in" at bounding box center [231, 468] width 10 height 10
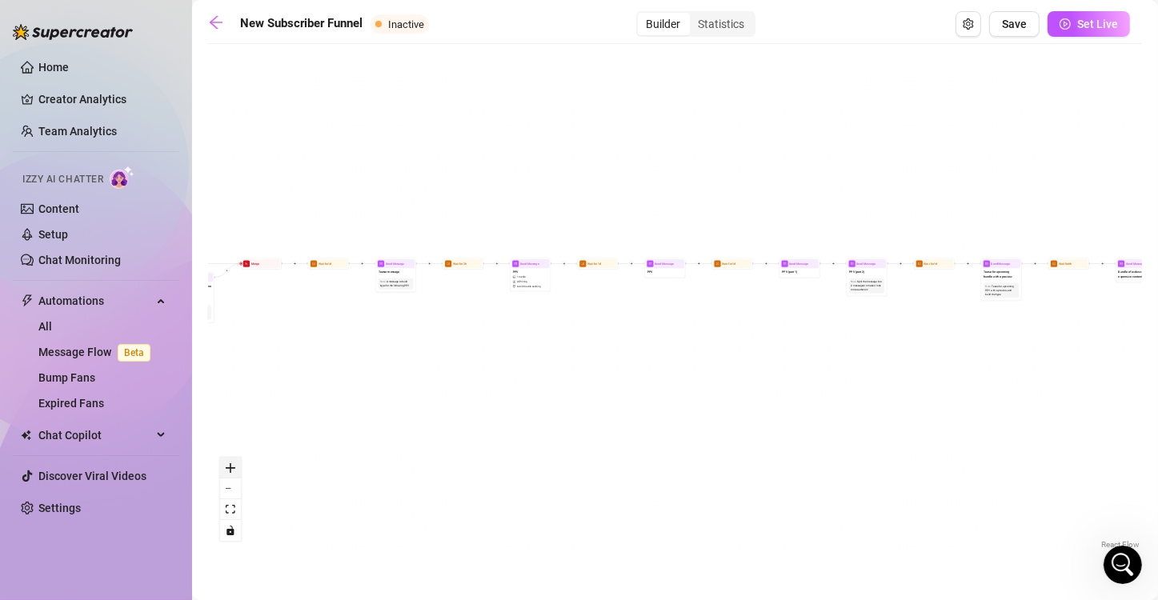
click at [234, 470] on icon "zoom in" at bounding box center [231, 468] width 10 height 10
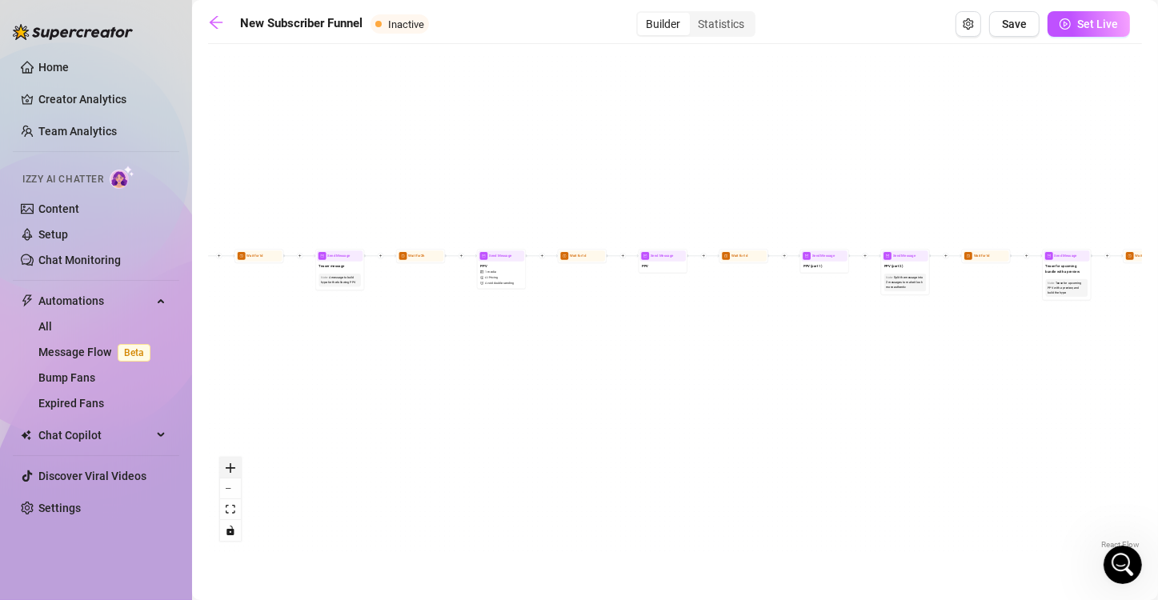
click at [234, 470] on icon "zoom in" at bounding box center [231, 468] width 10 height 10
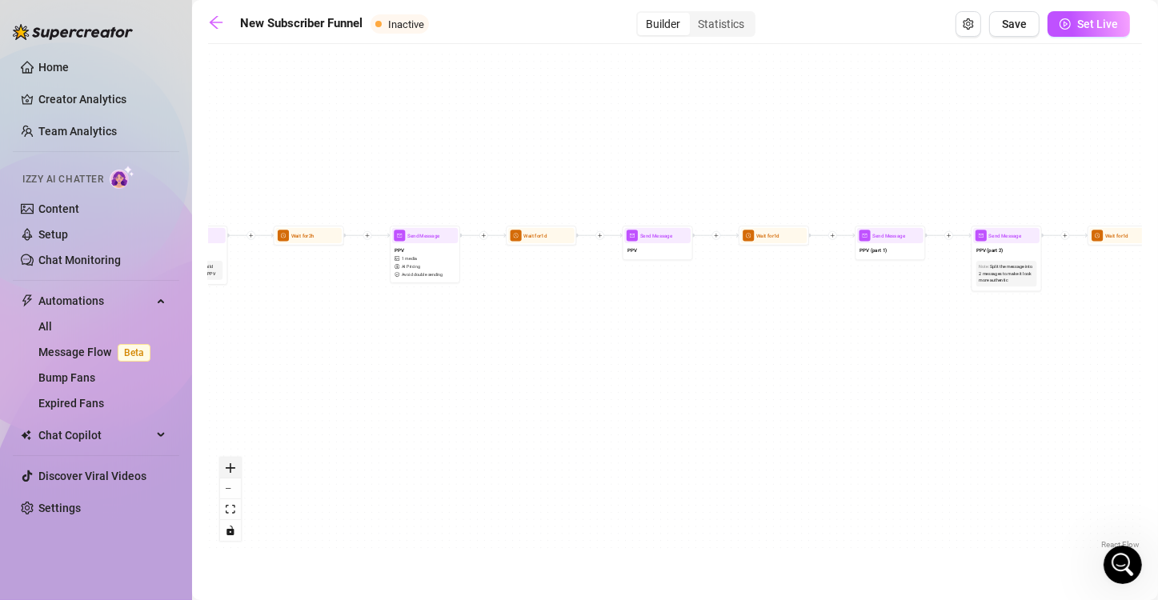
click at [234, 470] on icon "zoom in" at bounding box center [231, 468] width 10 height 10
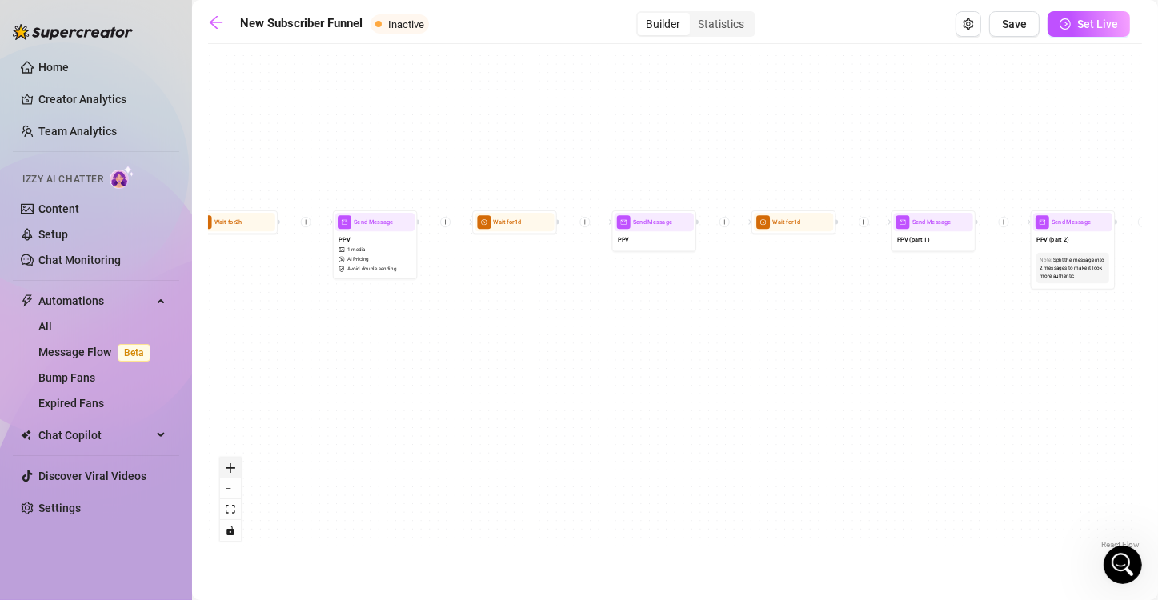
click at [234, 470] on icon "zoom in" at bounding box center [231, 468] width 10 height 10
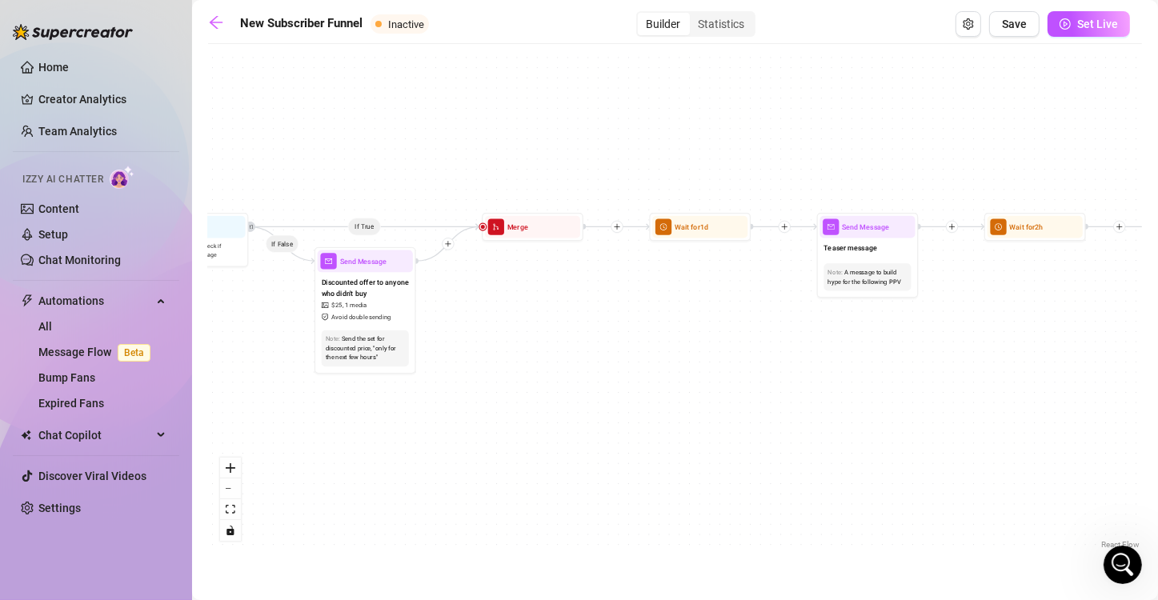
drag, startPoint x: 253, startPoint y: 329, endPoint x: 1146, endPoint y: 352, distance: 893.2
click at [1146, 352] on main "New Subscriber Funnel Inactive Builder Statistics Save Set Live If True If True…" at bounding box center [675, 300] width 966 height 600
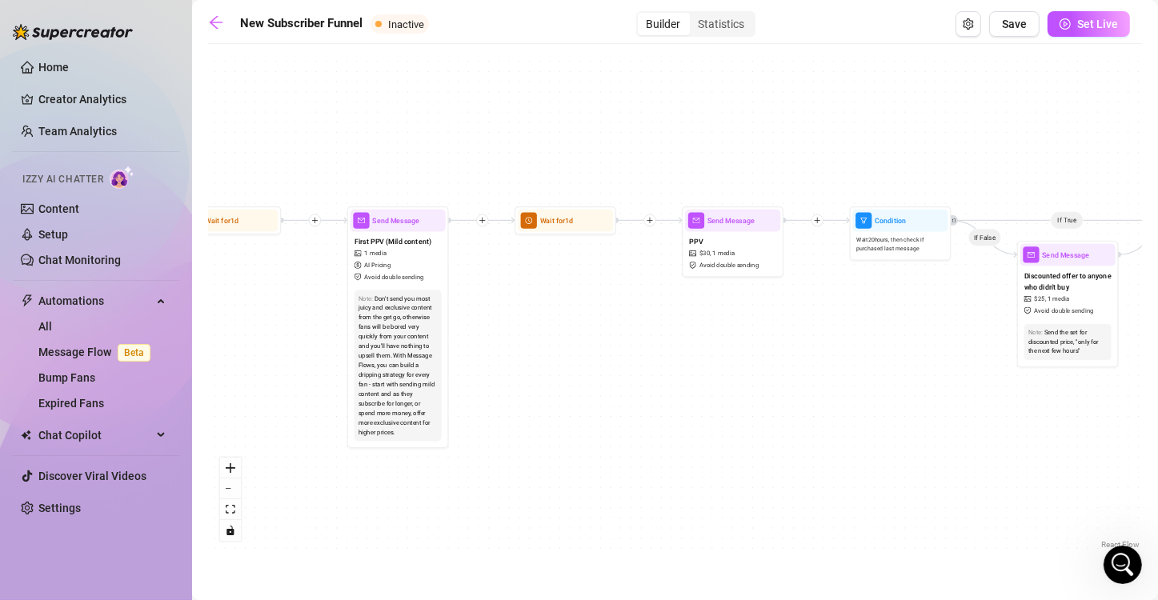
drag, startPoint x: 252, startPoint y: 349, endPoint x: 949, endPoint y: 340, distance: 697.0
click at [949, 340] on div "If True If True If True If False If False If False If True If False Merge Merge…" at bounding box center [675, 302] width 934 height 501
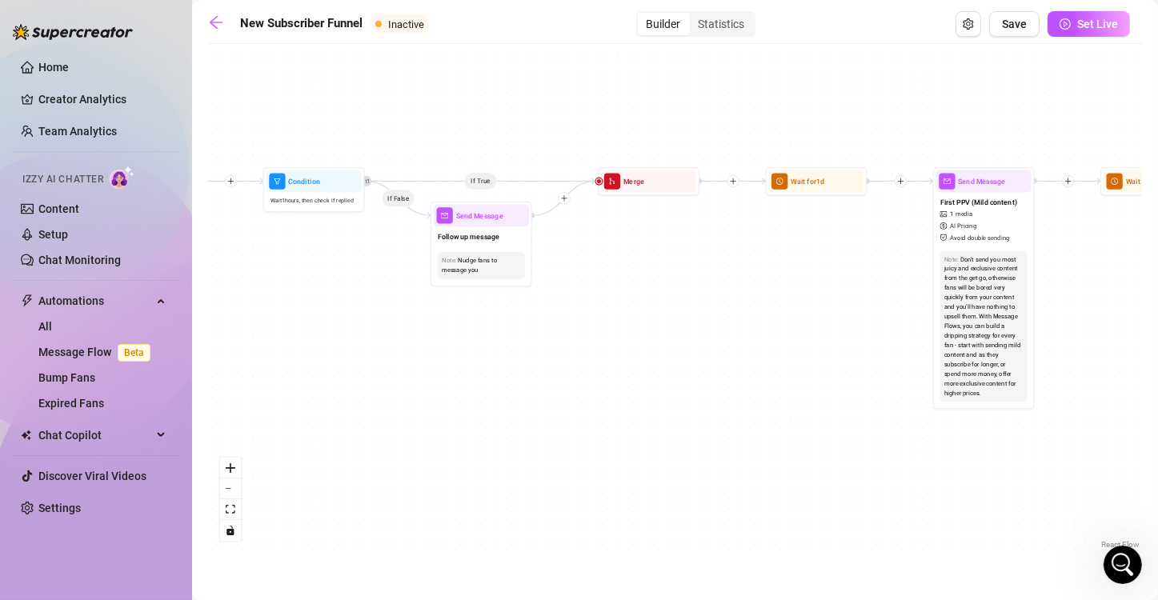
drag, startPoint x: 263, startPoint y: 321, endPoint x: 851, endPoint y: 282, distance: 588.6
click at [851, 282] on div "If True If True If True If False If False If False If True If False Merge Merge…" at bounding box center [675, 302] width 934 height 501
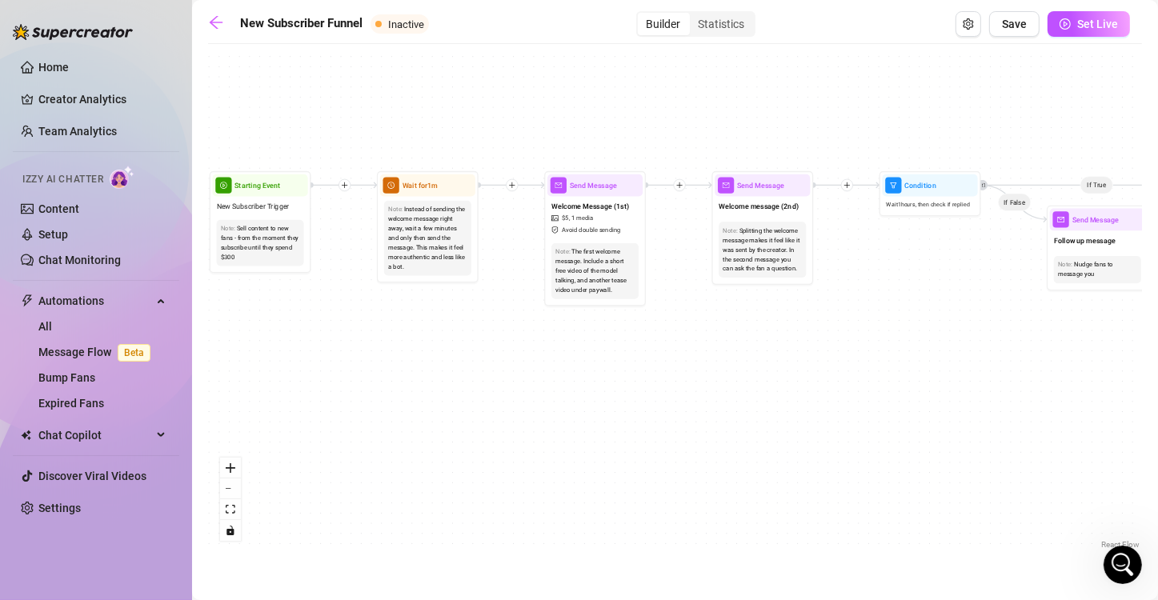
drag, startPoint x: 352, startPoint y: 354, endPoint x: 963, endPoint y: 356, distance: 611.3
click at [963, 356] on div "If True If True If True If False If False If False If True If False Merge Merge…" at bounding box center [675, 302] width 934 height 501
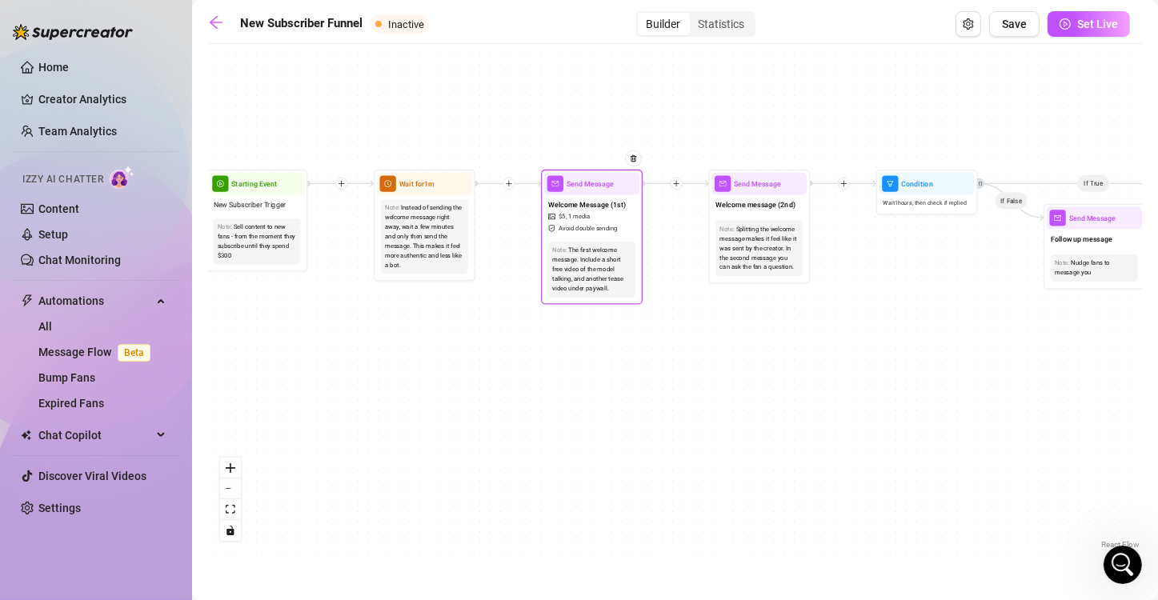
click at [599, 229] on span "Avoid double sending" at bounding box center [587, 229] width 59 height 10
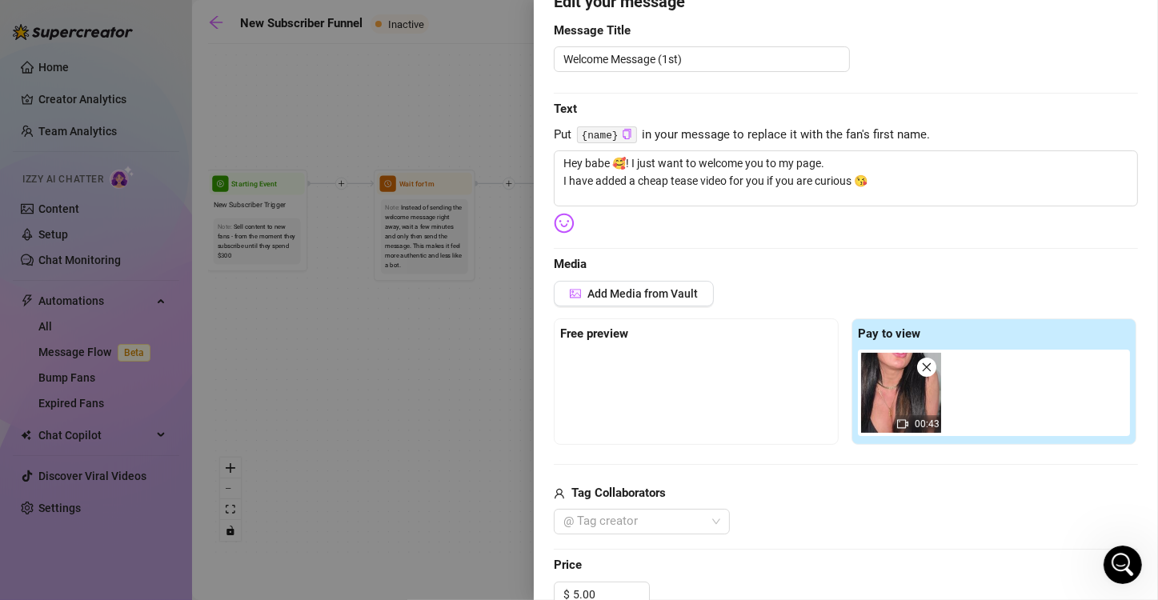
scroll to position [158, 0]
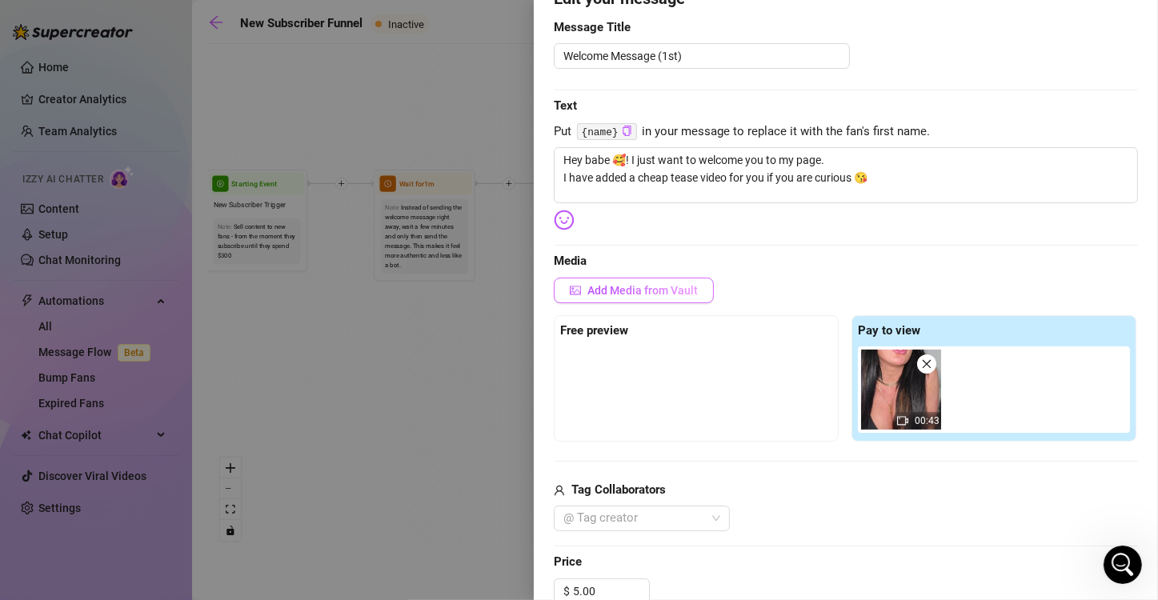
click at [614, 288] on span "Add Media from Vault" at bounding box center [642, 290] width 110 height 13
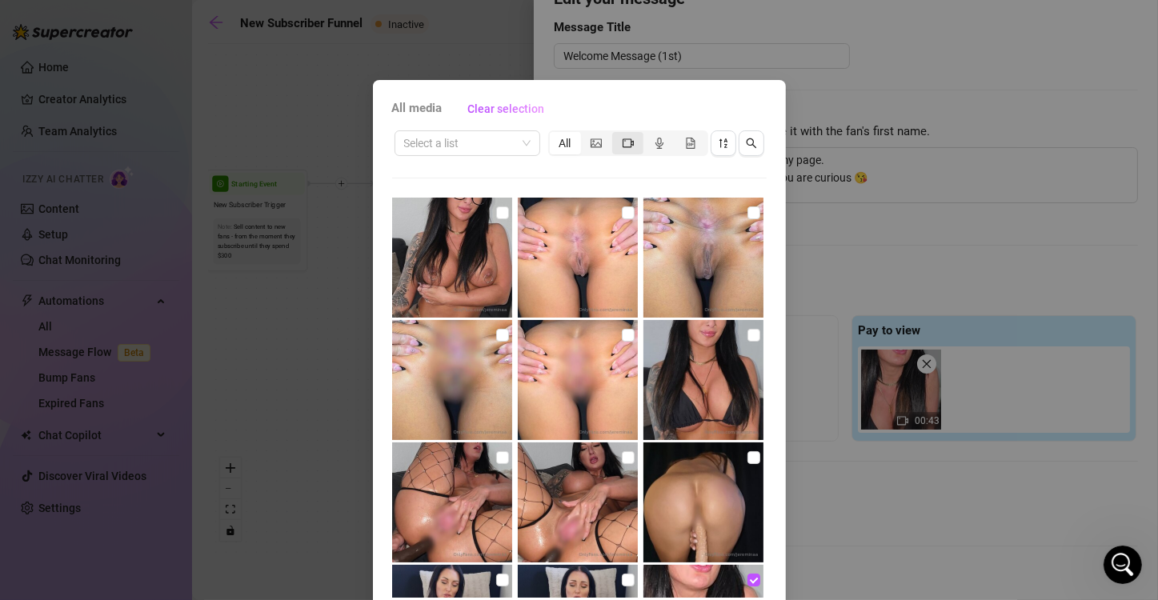
click at [622, 151] on div "segmented control" at bounding box center [627, 143] width 31 height 22
click at [616, 134] on input "segmented control" at bounding box center [616, 134] width 0 height 0
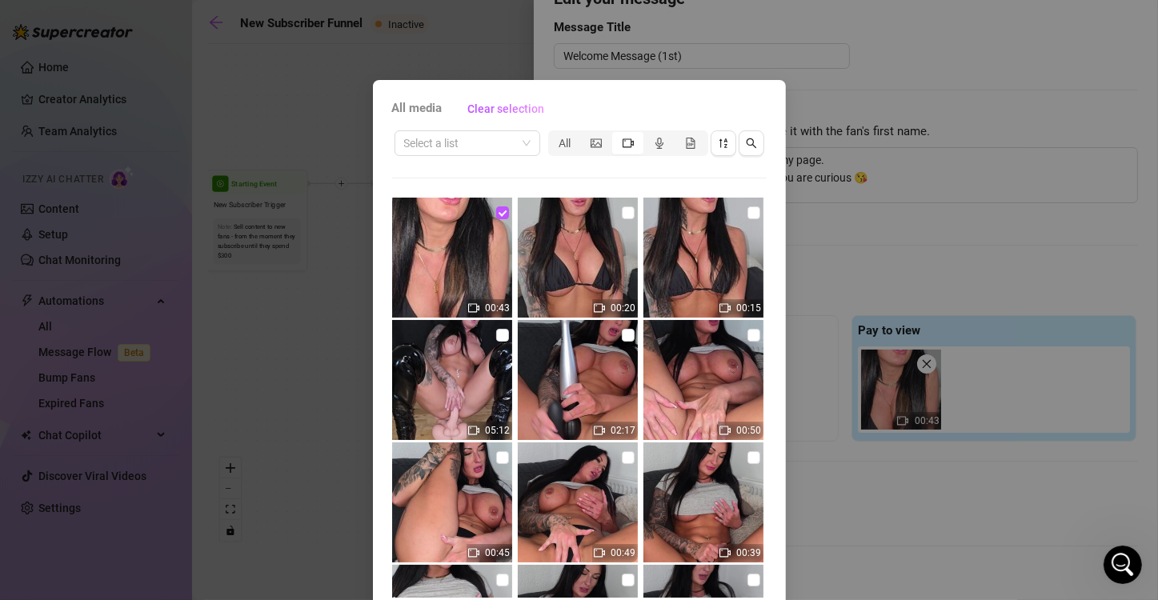
click at [615, 202] on img at bounding box center [578, 258] width 120 height 120
click at [622, 213] on input "checkbox" at bounding box center [628, 212] width 13 height 13
checkbox input "true"
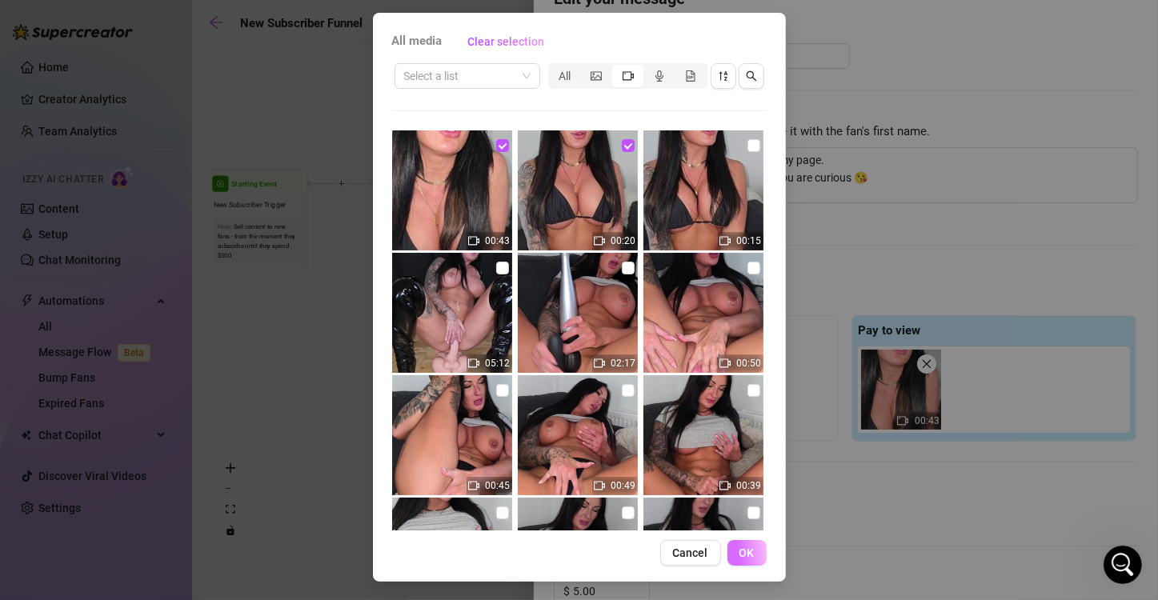
click at [742, 556] on span "OK" at bounding box center [746, 552] width 15 height 13
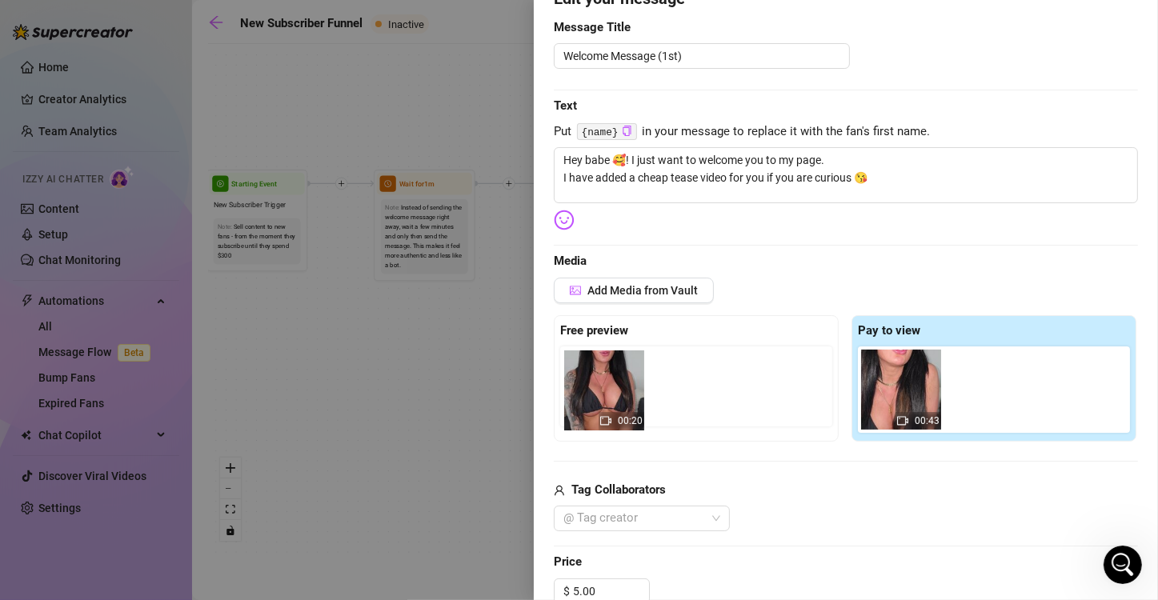
drag, startPoint x: 979, startPoint y: 392, endPoint x: 588, endPoint y: 403, distance: 390.6
click at [588, 403] on div "Free preview Pay to view 00:43 00:20" at bounding box center [846, 378] width 584 height 126
drag, startPoint x: 998, startPoint y: 399, endPoint x: 607, endPoint y: 395, distance: 390.5
click at [607, 395] on div "Free preview Pay to view 00:43 00:20" at bounding box center [846, 378] width 584 height 126
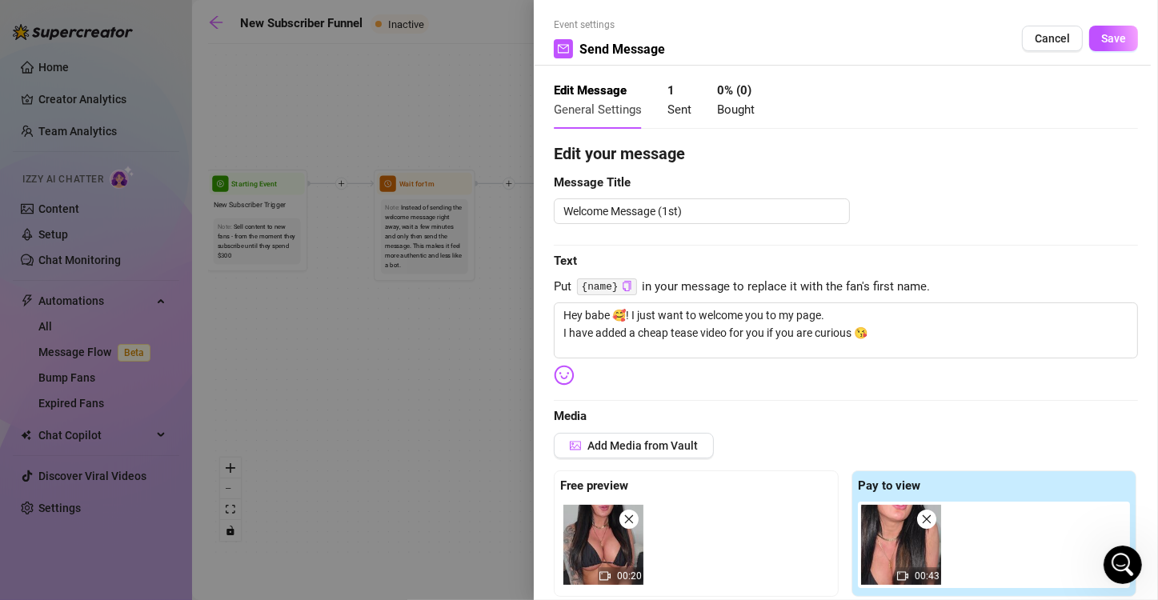
scroll to position [0, 0]
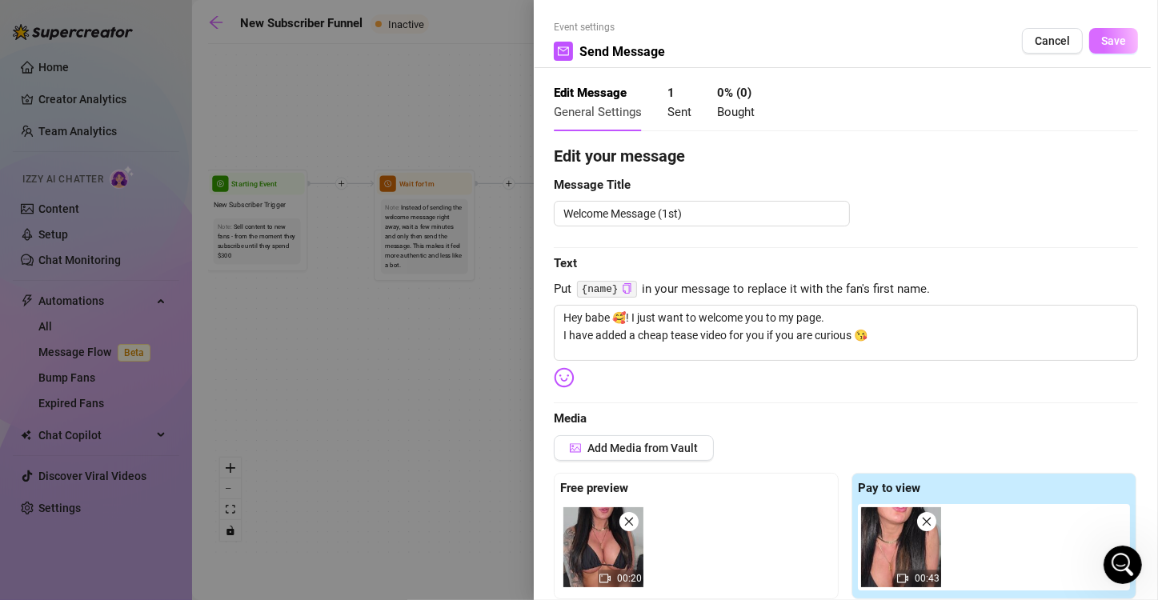
click at [1113, 34] on button "Save" at bounding box center [1113, 41] width 49 height 26
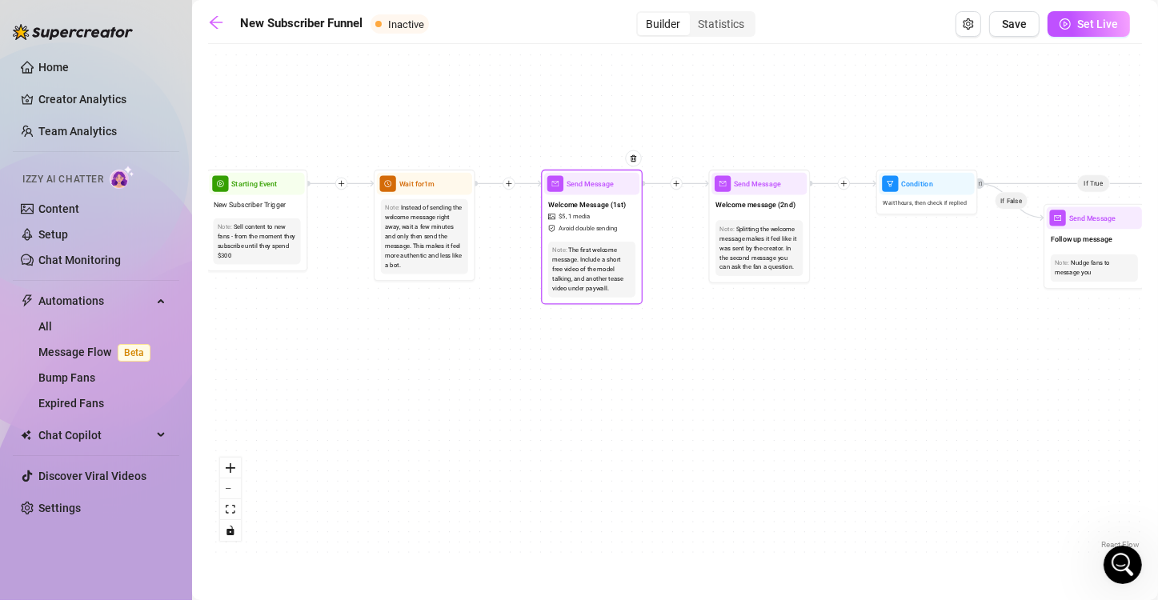
click at [608, 224] on span "Avoid double sending" at bounding box center [587, 229] width 59 height 10
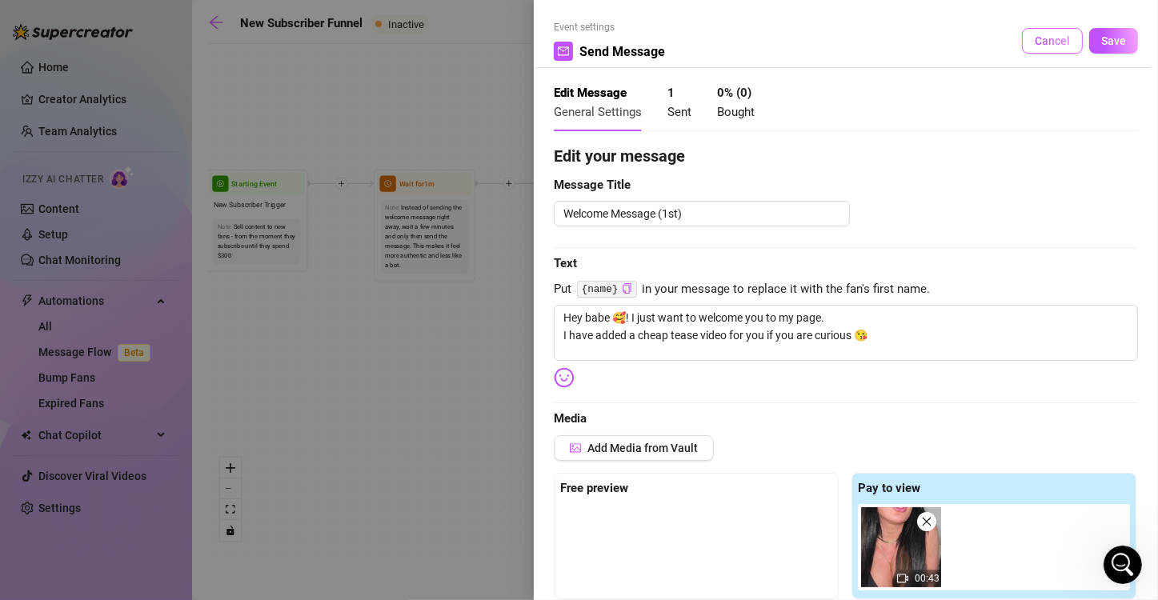
click at [1044, 35] on span "Cancel" at bounding box center [1052, 40] width 35 height 13
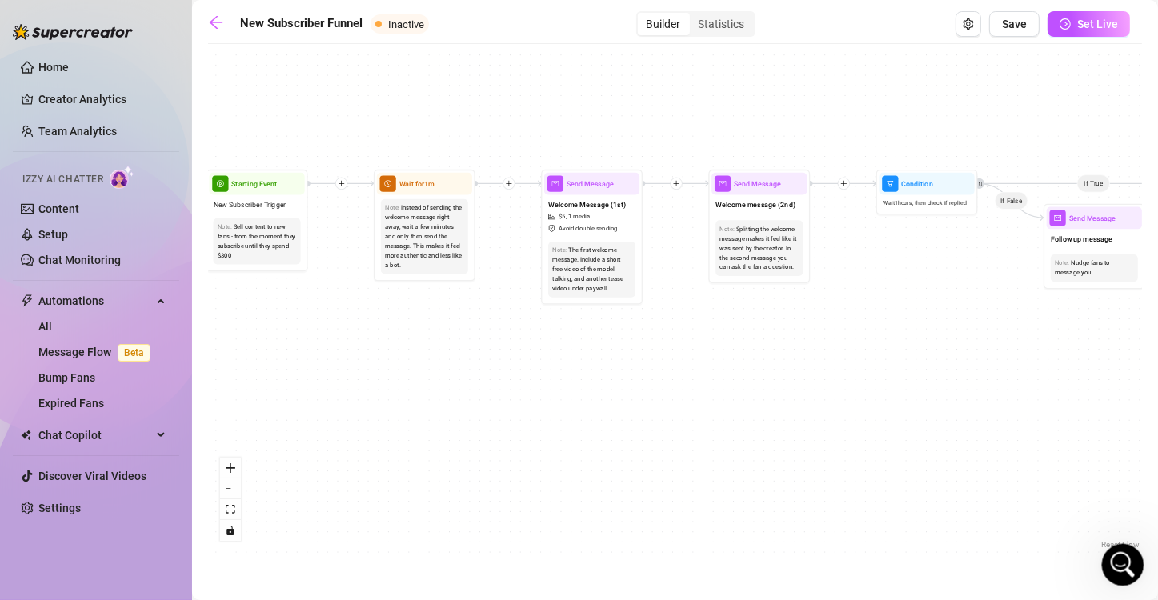
click at [1105, 562] on div "Open Intercom Messenger" at bounding box center [1120, 562] width 53 height 53
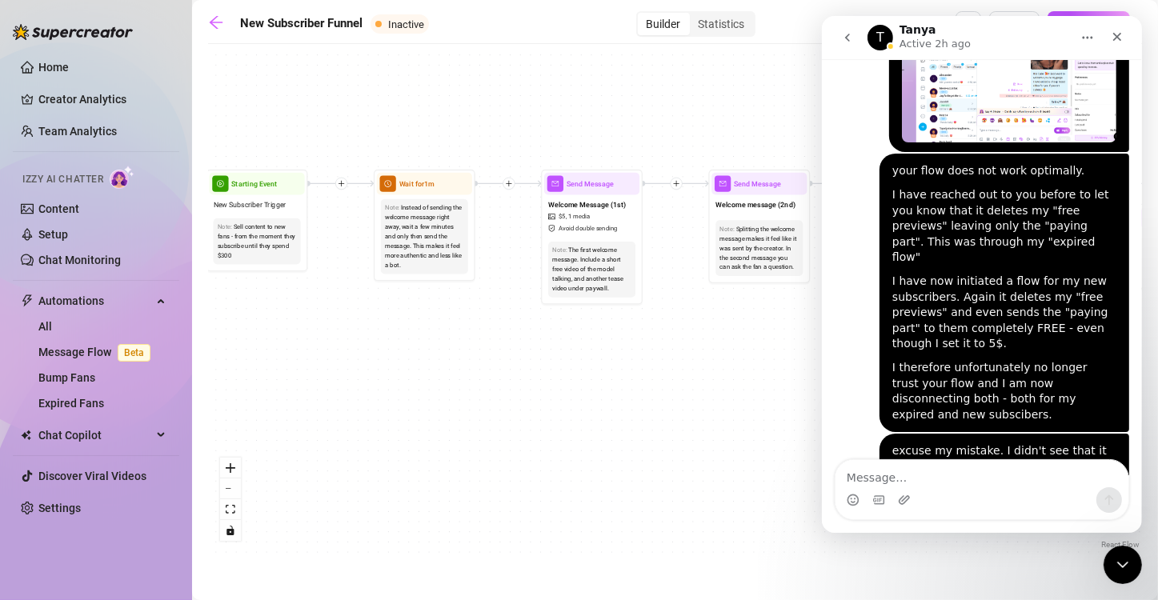
scroll to position [1304, 0]
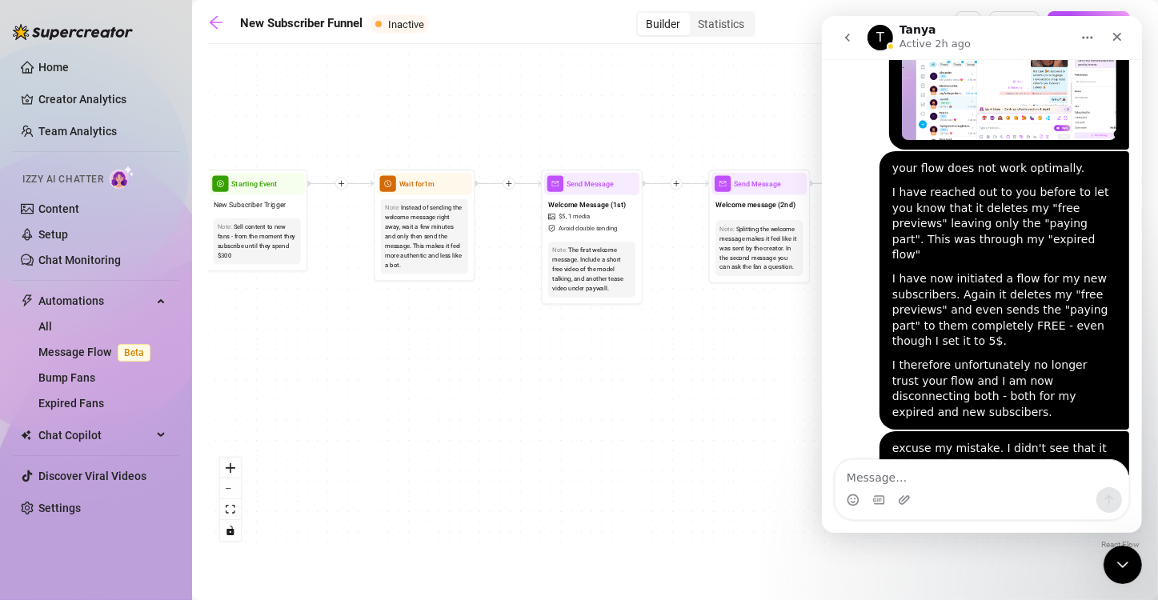
click at [895, 500] on div "Intercom messenger" at bounding box center [981, 500] width 293 height 26
click at [902, 500] on icon "Upload attachment" at bounding box center [903, 499] width 11 height 9
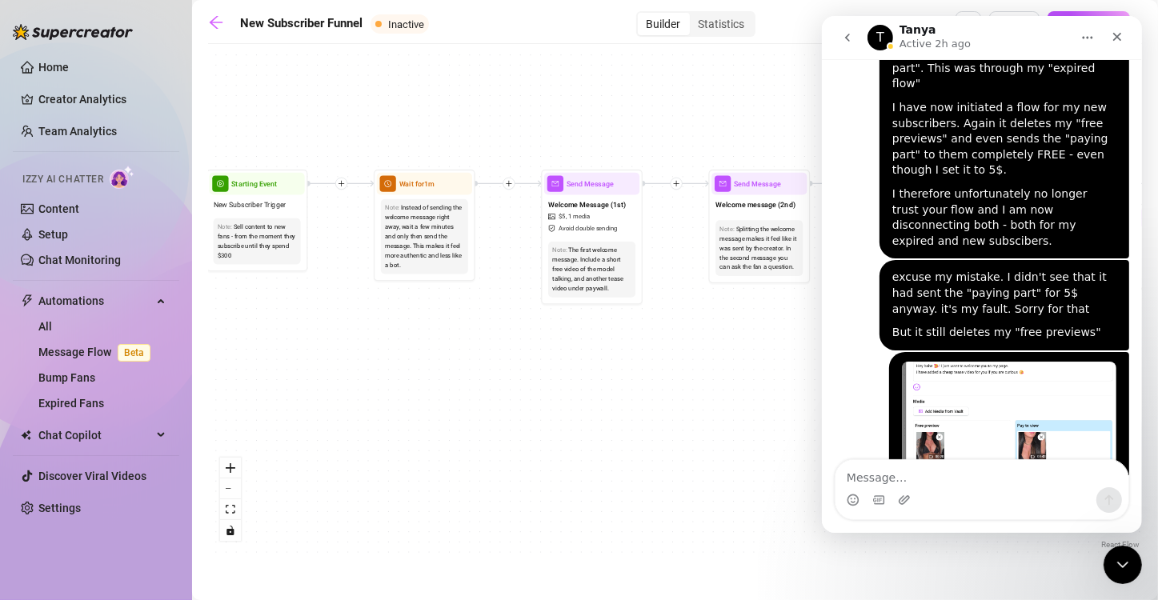
scroll to position [1479, 0]
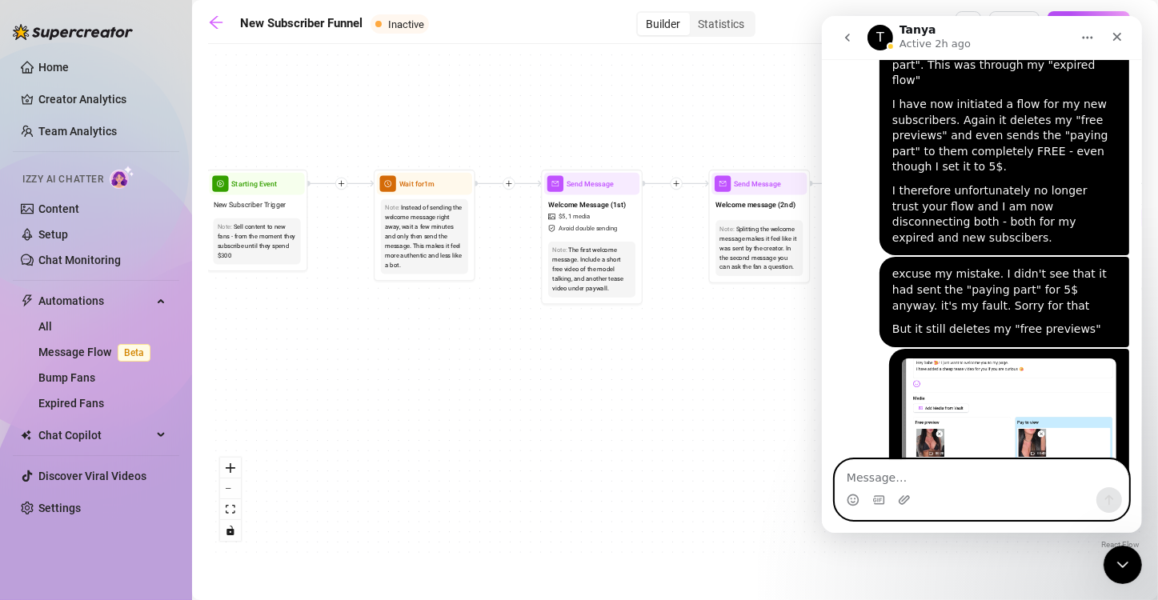
click at [939, 476] on textarea "Message…" at bounding box center [981, 473] width 293 height 27
click at [997, 482] on textarea "first you can see i put it in. Now i press save" at bounding box center [981, 473] width 293 height 27
click at [983, 478] on textarea "first you can see i put it in. Now i press save" at bounding box center [981, 473] width 293 height 27
click at [975, 480] on textarea "first you can see i put it in. And now i press save" at bounding box center [981, 473] width 293 height 27
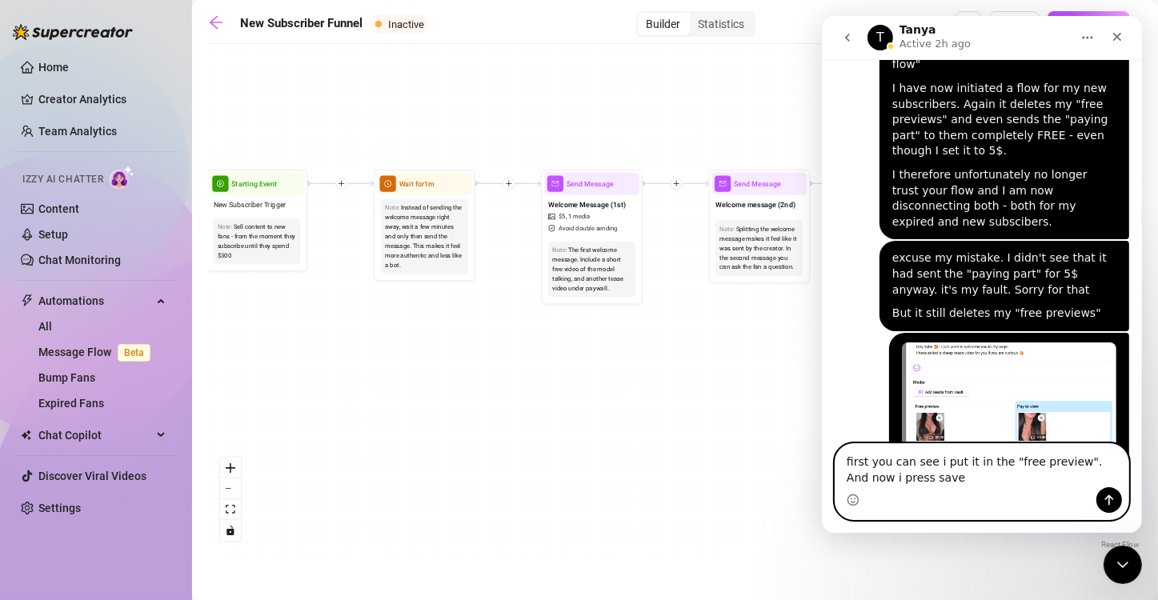
type textarea "first you can see i put it in the "free preview". And now i press save"
click at [1108, 501] on icon "Send a message…" at bounding box center [1108, 500] width 9 height 10
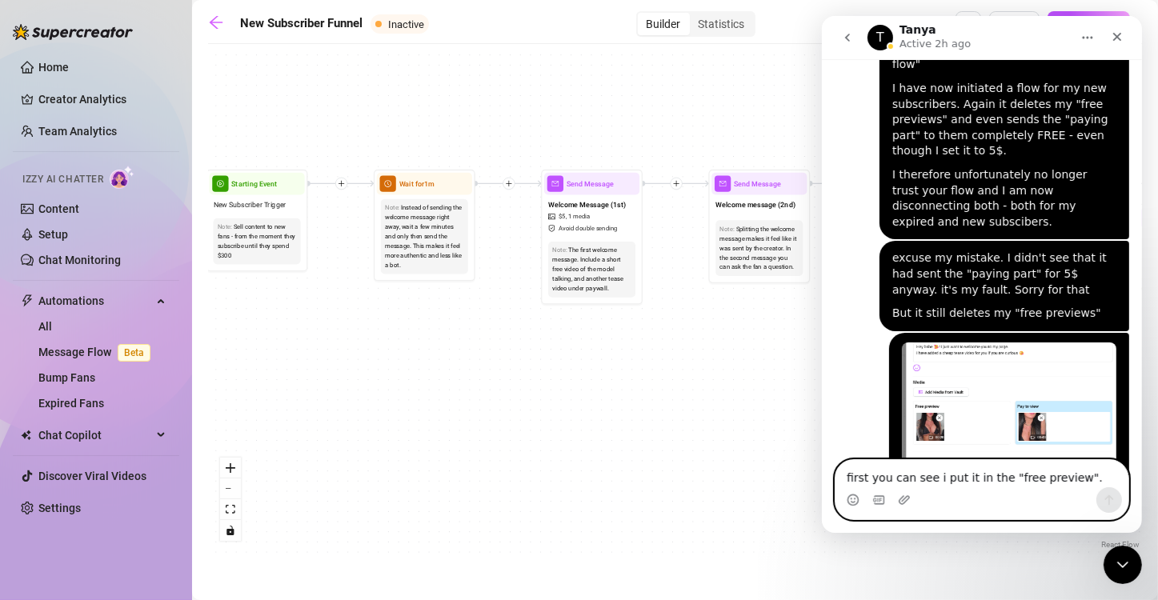
scroll to position [1531, 0]
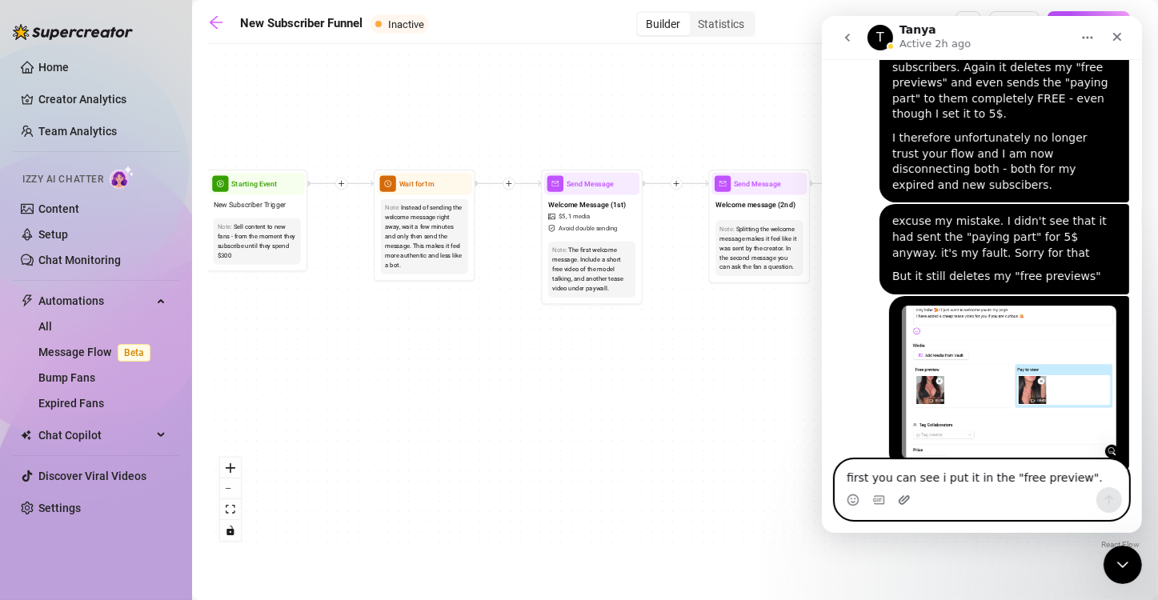
click at [907, 502] on icon "Upload attachment" at bounding box center [903, 500] width 13 height 13
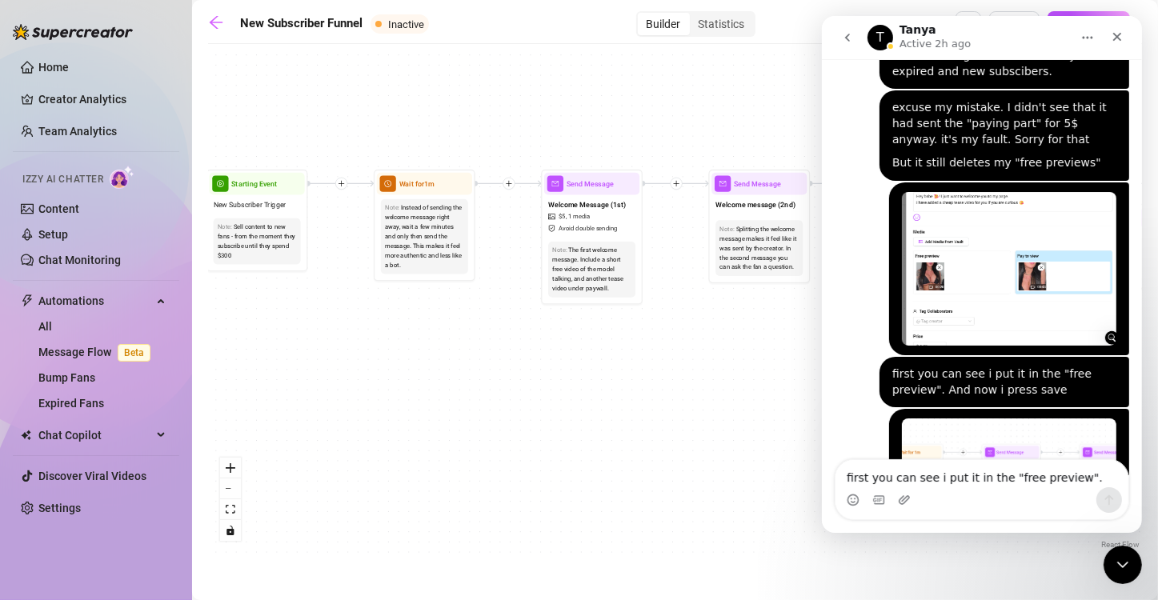
scroll to position [1686, 0]
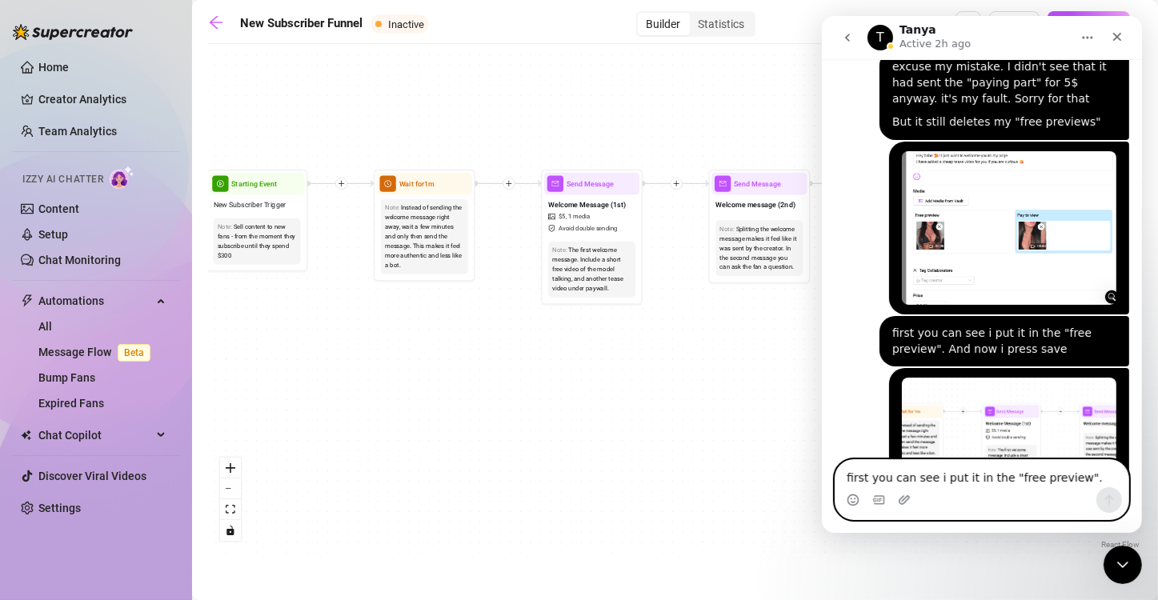
click at [945, 479] on textarea "first you can see i put it in the "free preview". And now i press save" at bounding box center [981, 473] width 293 height 27
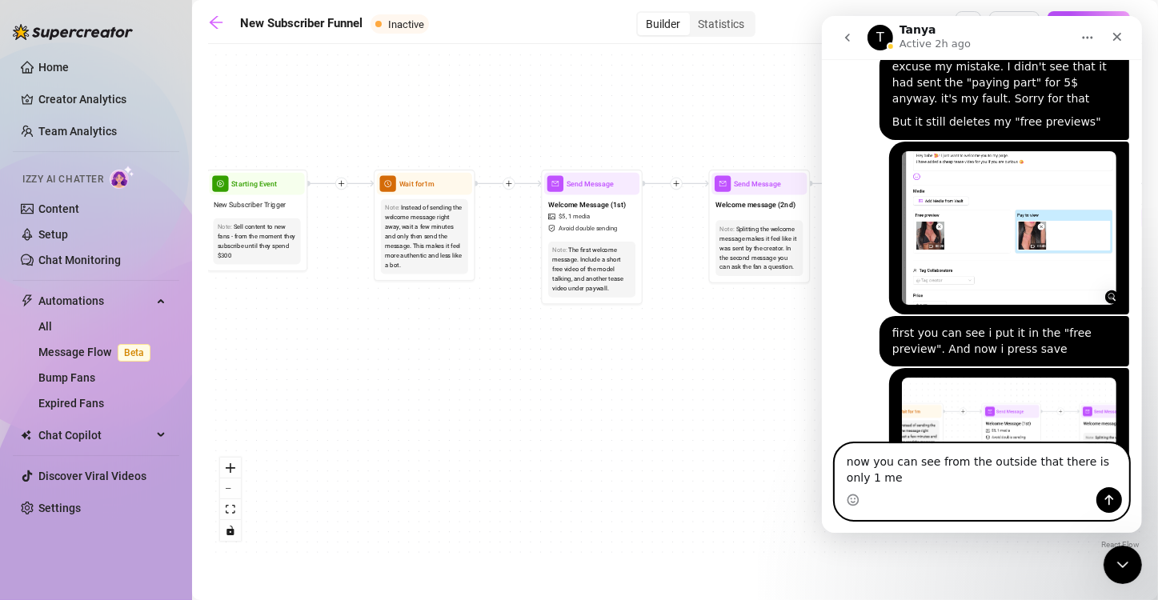
scroll to position [1702, 0]
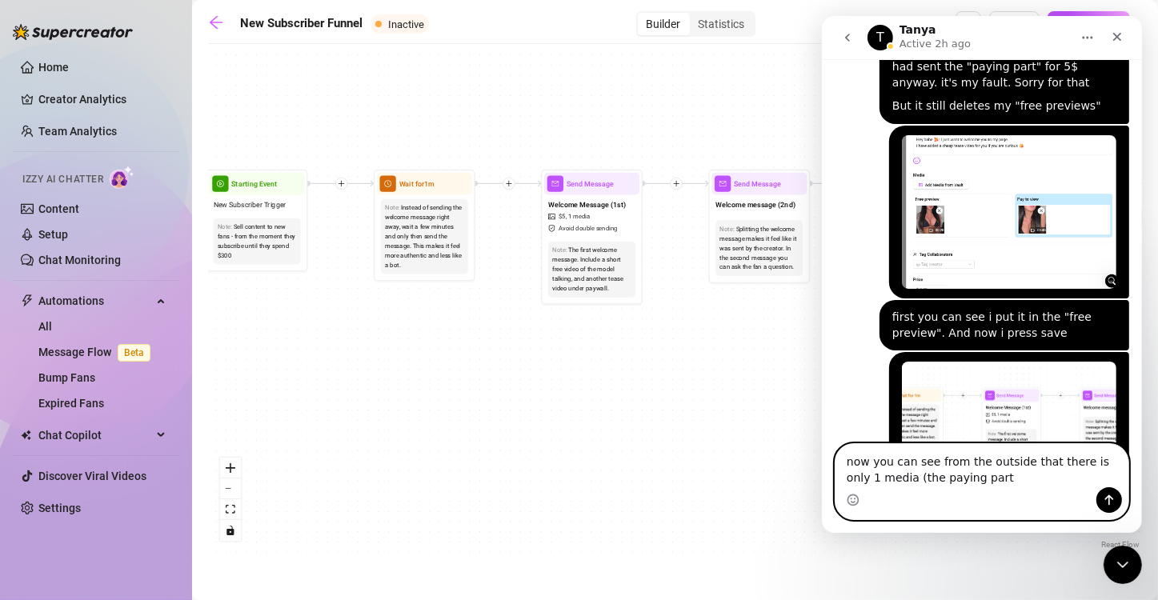
type textarea "now you can see from the outside that there is only 1 media (the paying part)"
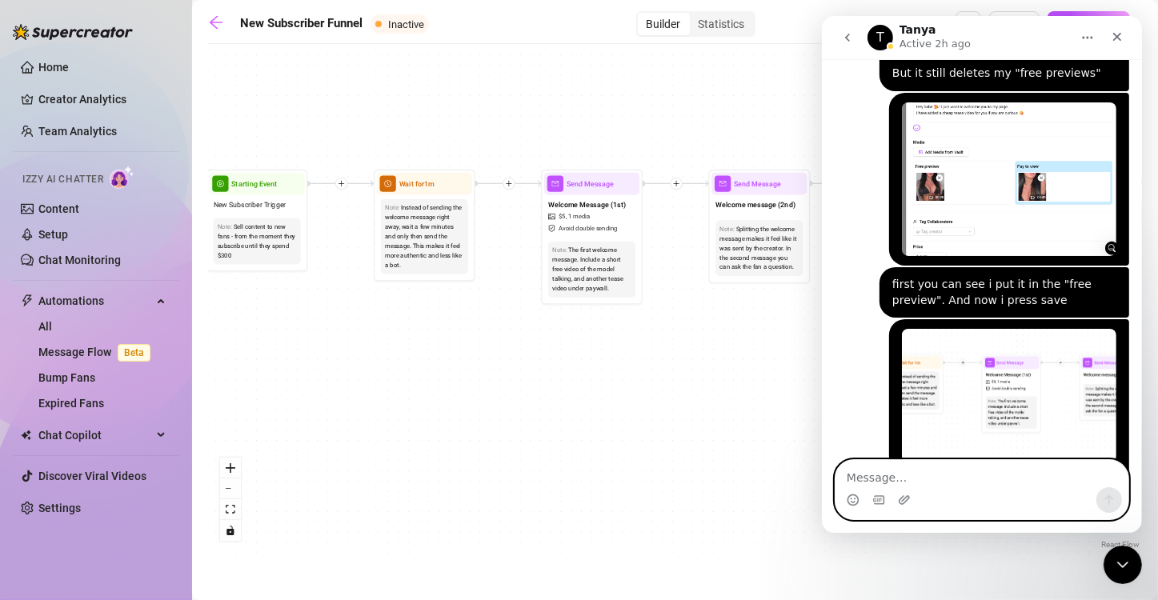
scroll to position [1738, 0]
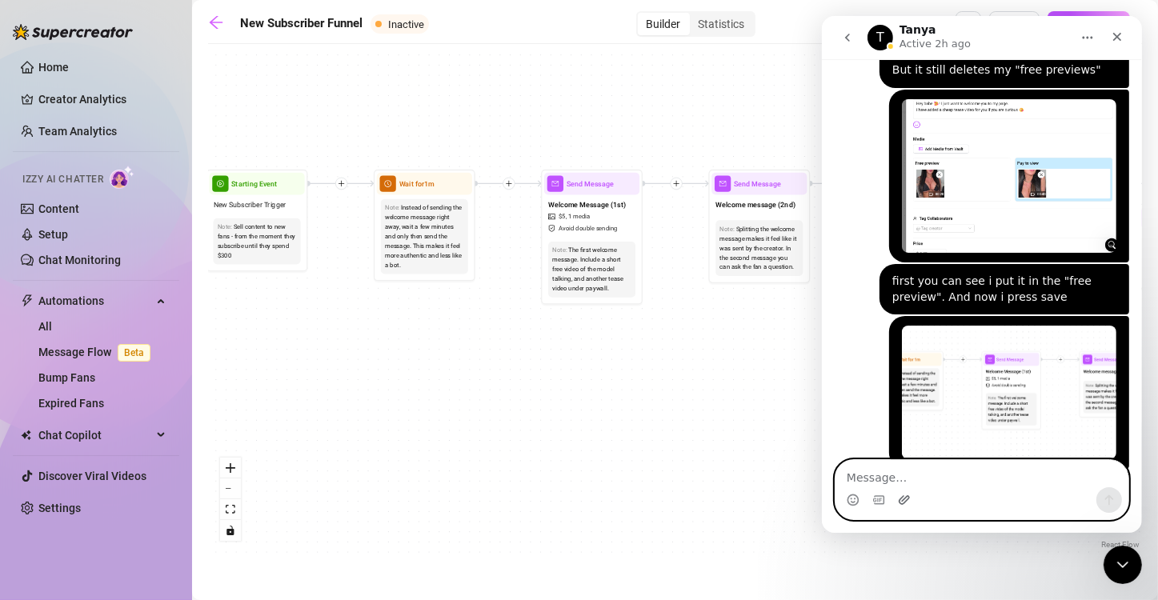
click at [907, 502] on icon "Upload attachment" at bounding box center [903, 500] width 13 height 13
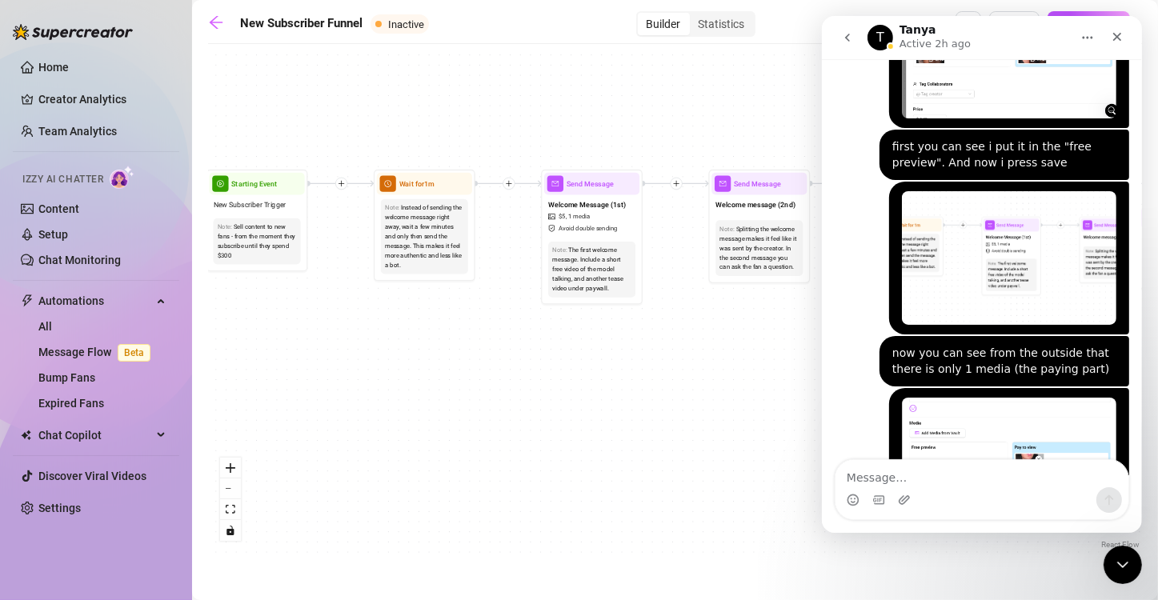
scroll to position [1887, 0]
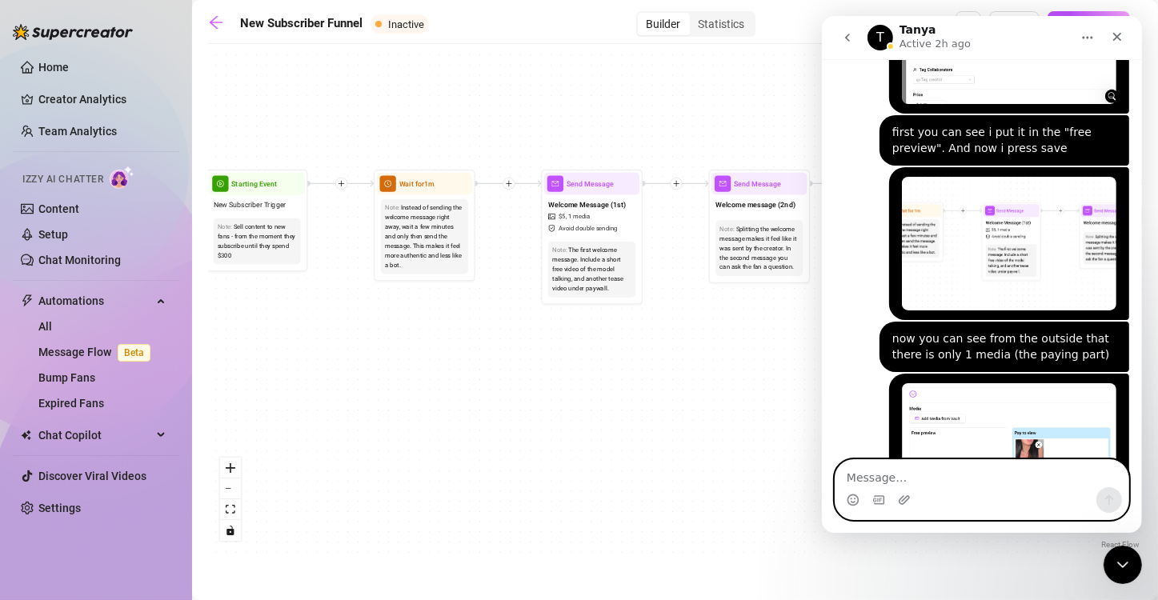
click at [967, 476] on textarea "Message…" at bounding box center [981, 473] width 293 height 27
type textarea "And when i go in. Its gone"
click at [1107, 494] on icon "Send a message…" at bounding box center [1108, 500] width 13 height 13
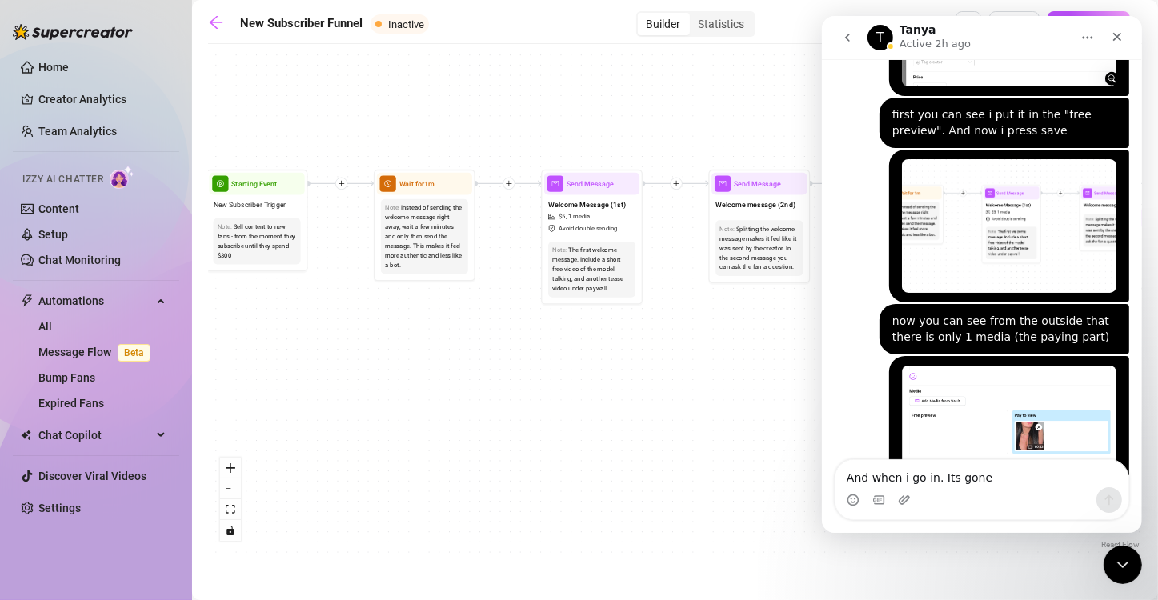
scroll to position [1923, 0]
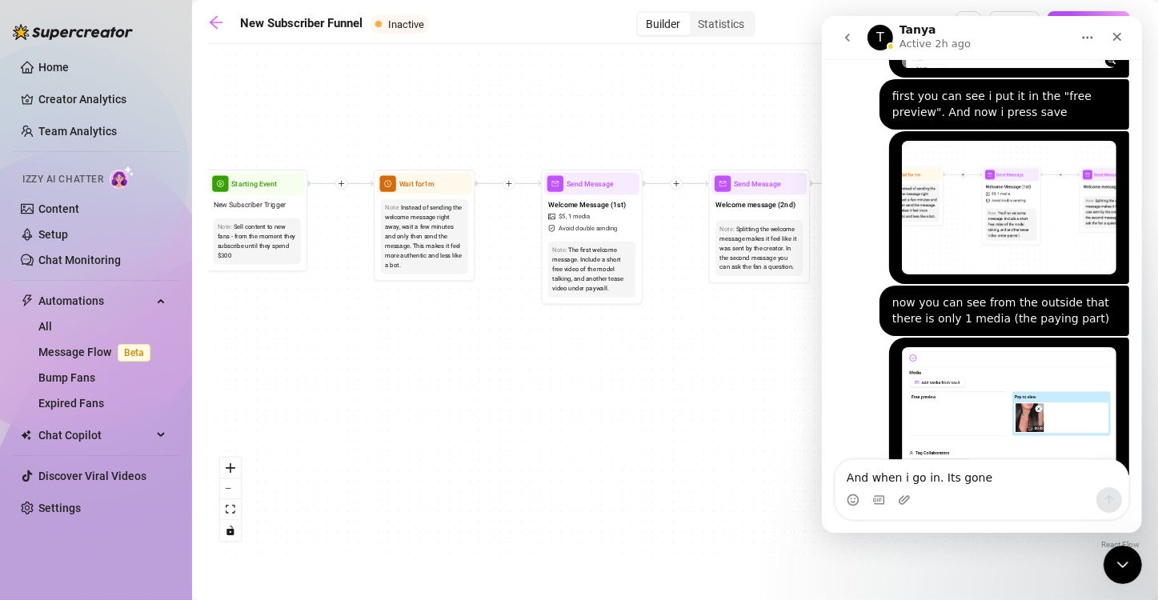
click at [752, 330] on div "If True If True If True If False If False If False If True If False Merge Merge…" at bounding box center [675, 302] width 934 height 501
click at [1126, 565] on icon "Close Intercom Messenger" at bounding box center [1120, 562] width 19 height 19
